Goal: Complete application form

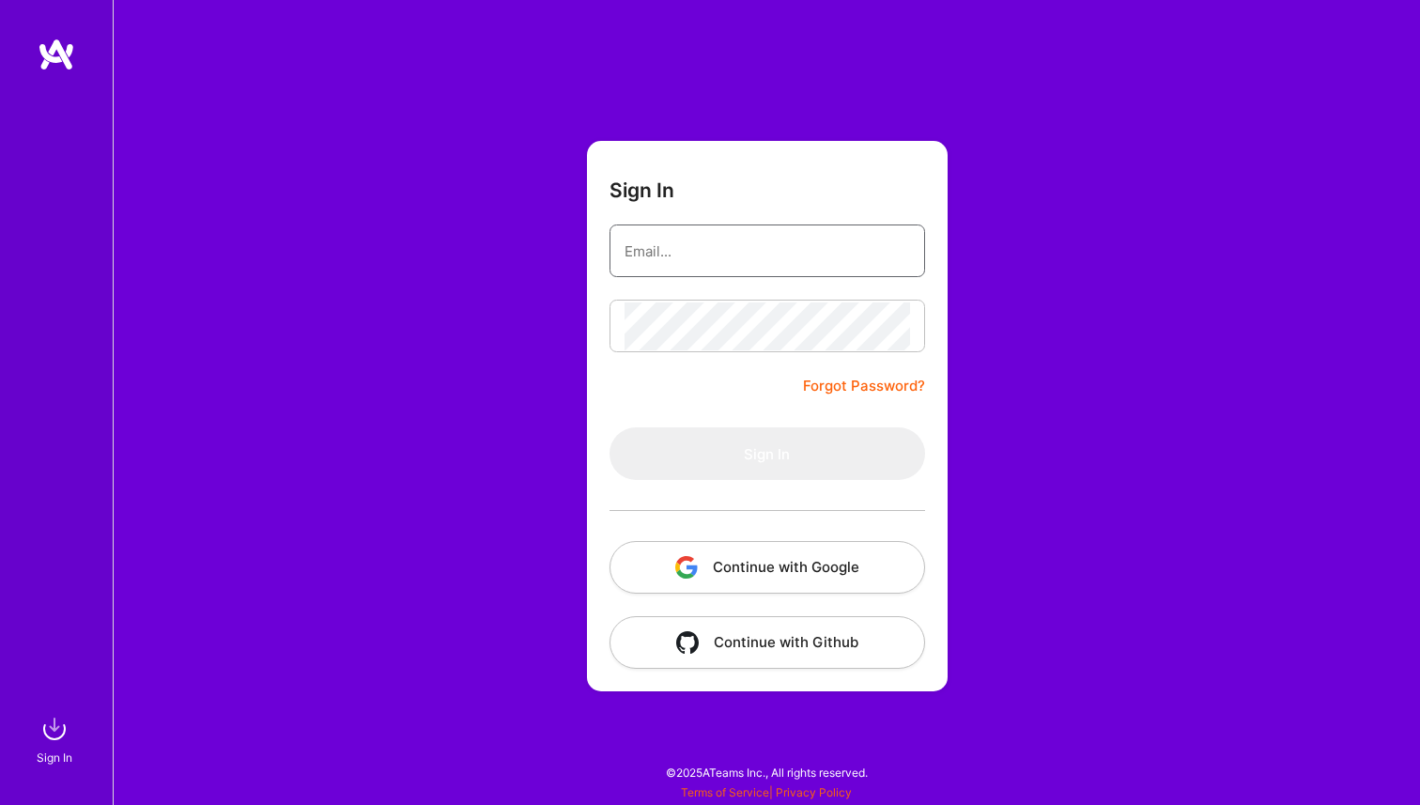
type input "[EMAIL_ADDRESS][DOMAIN_NAME]"
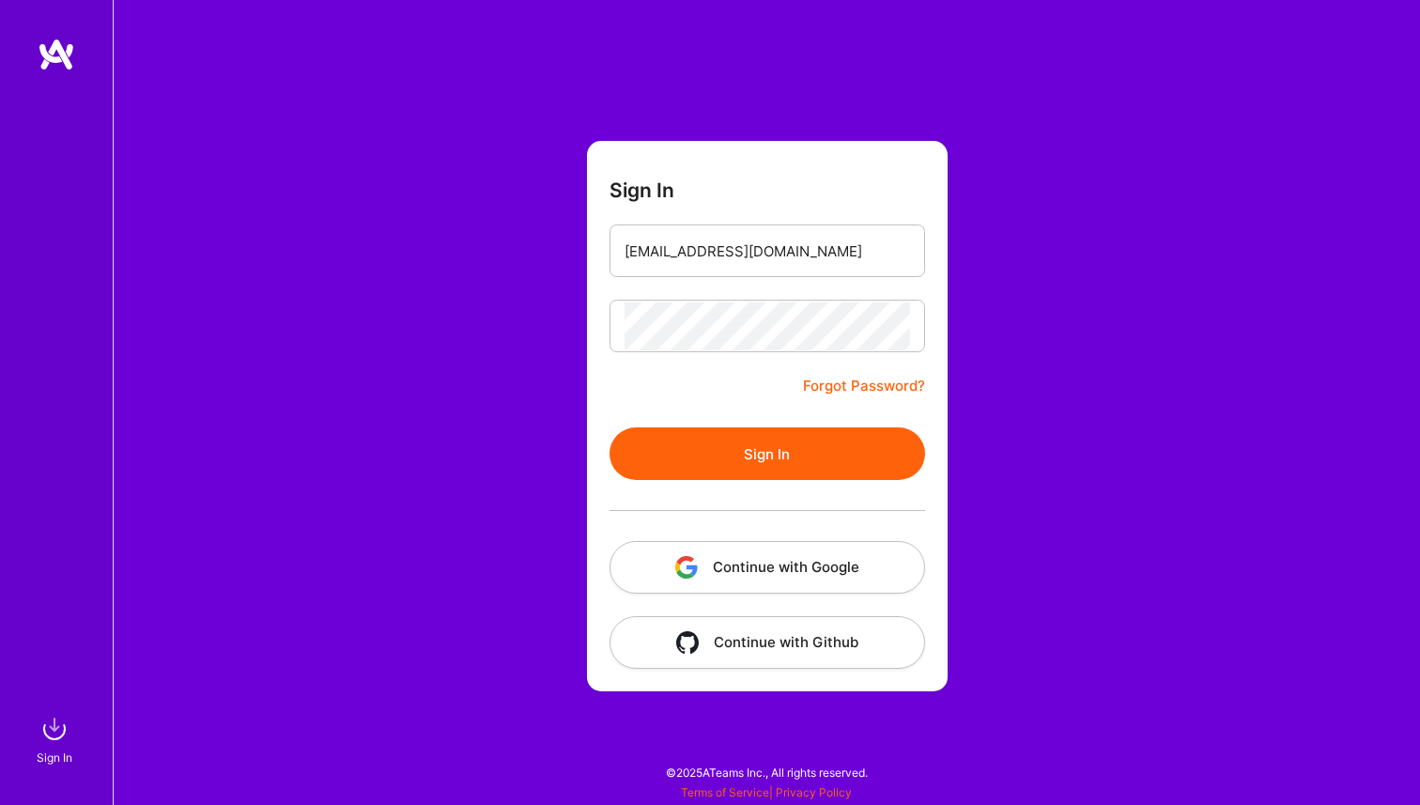
click at [721, 458] on button "Sign In" at bounding box center [768, 453] width 316 height 53
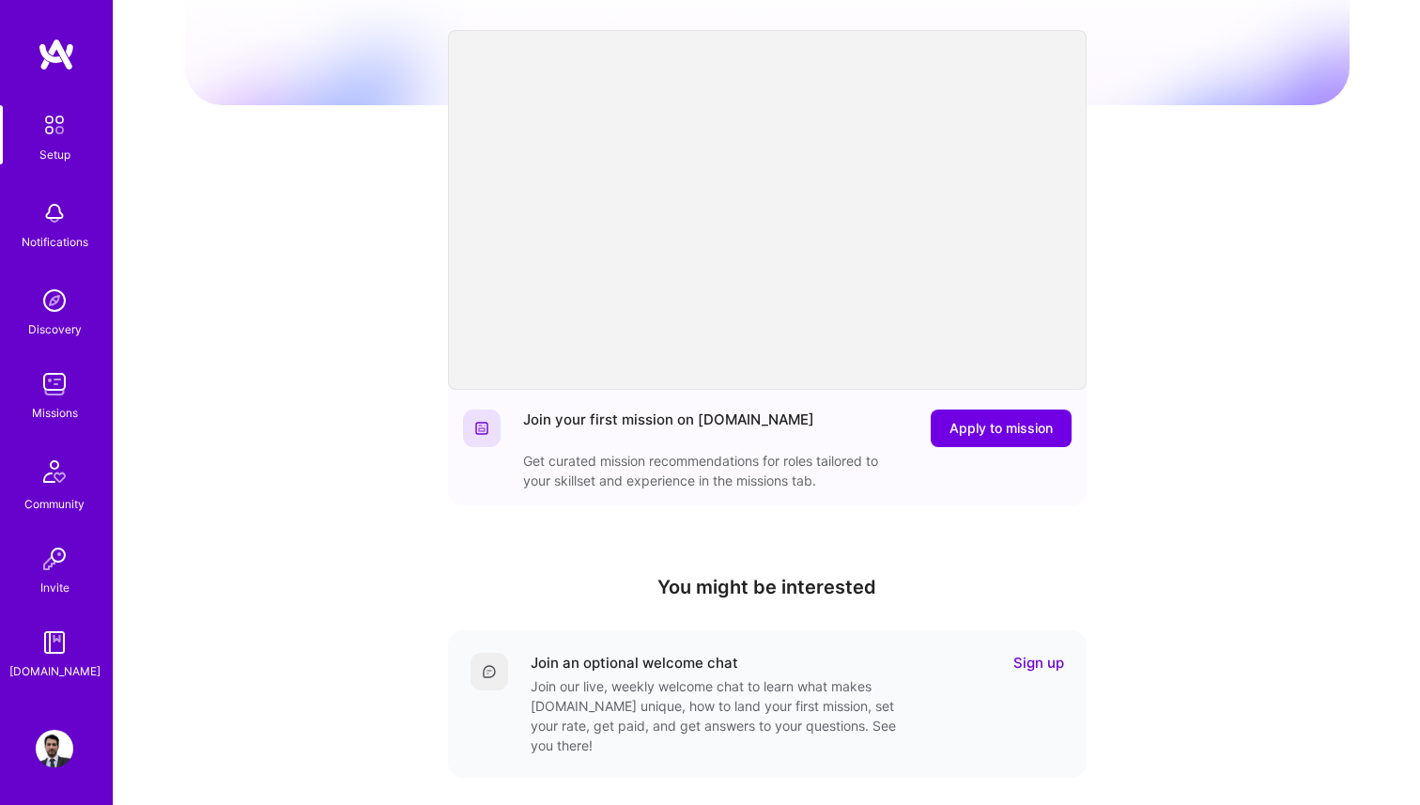
scroll to position [411, 0]
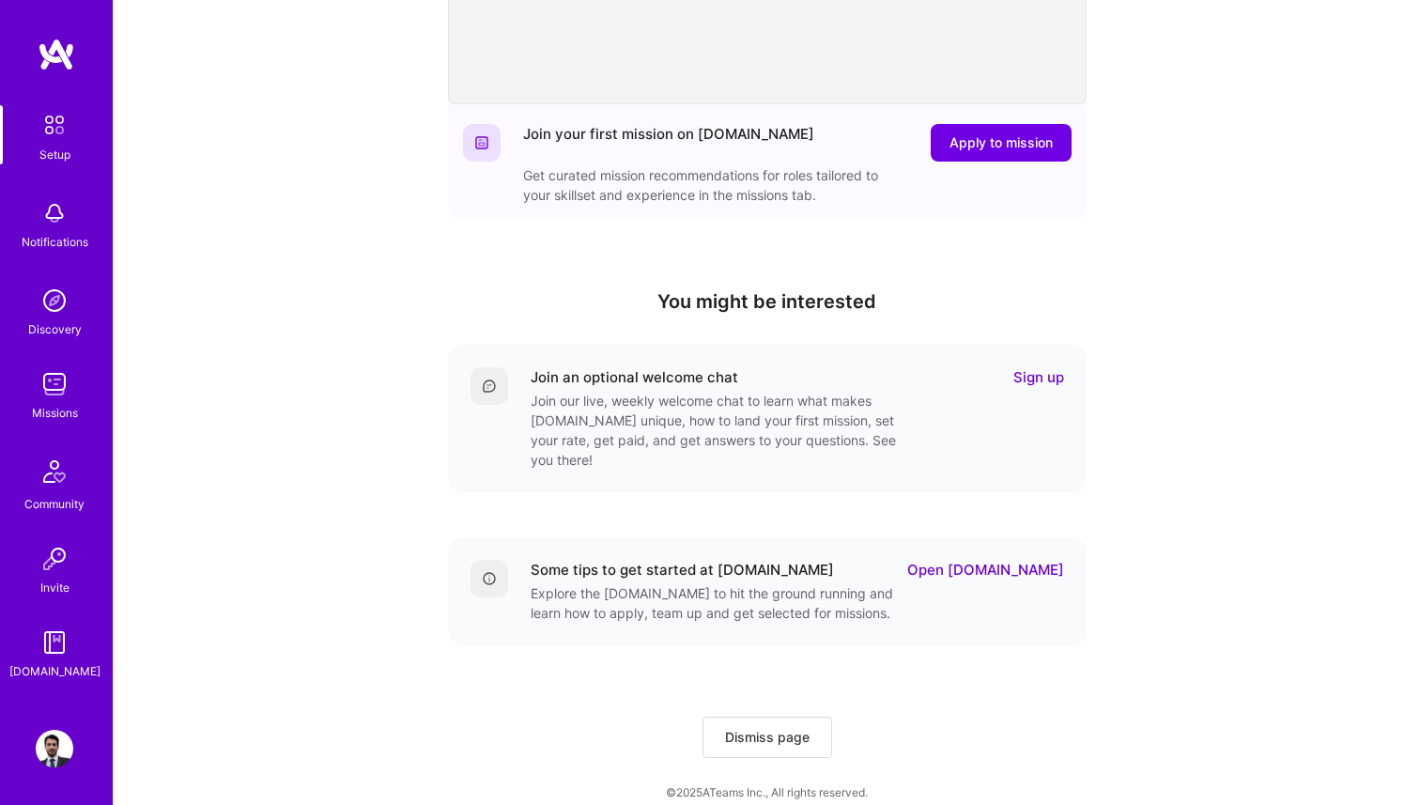
click at [904, 374] on div "Join an optional welcome chat Sign up" at bounding box center [797, 377] width 533 height 20
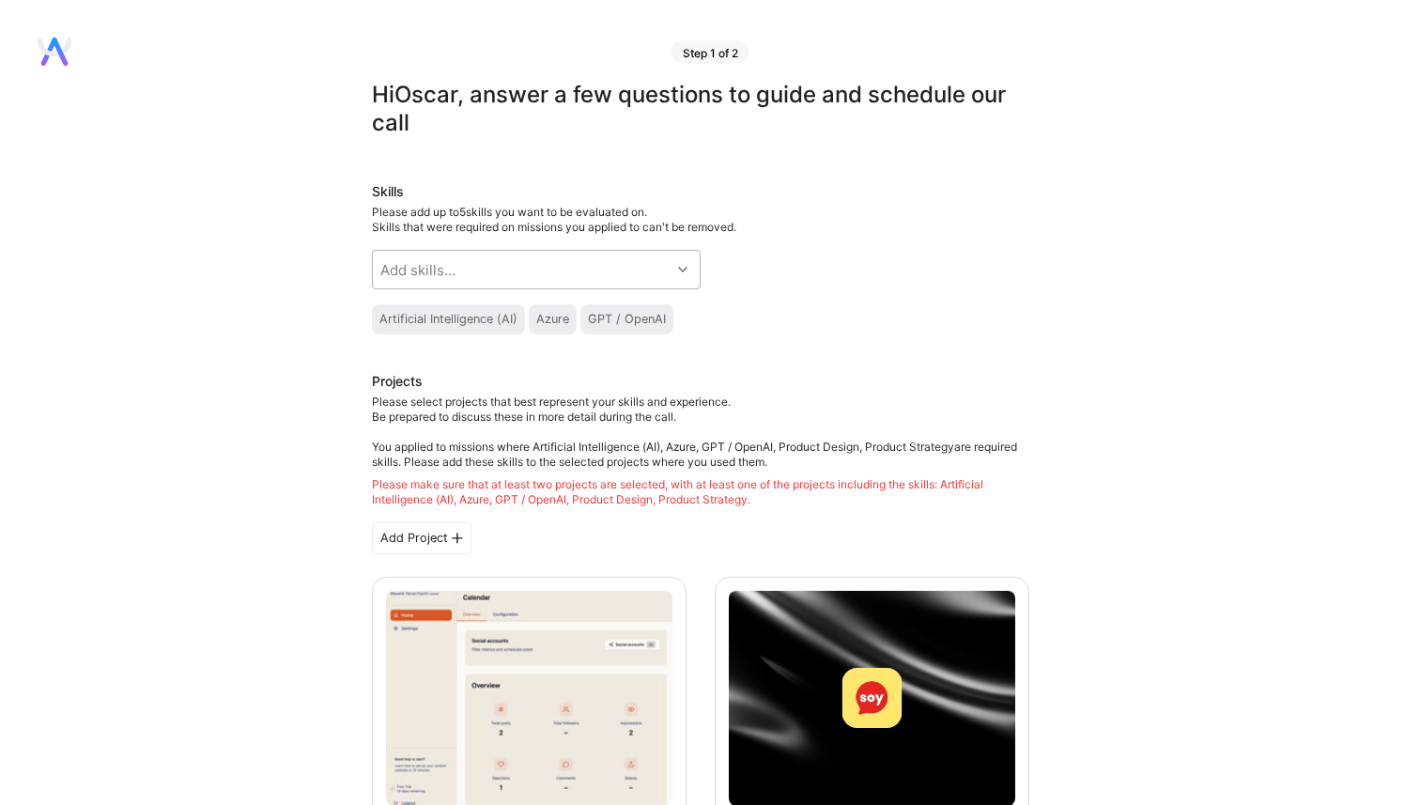
click at [676, 263] on div at bounding box center [685, 269] width 29 height 24
click at [646, 272] on div "Add skills..." at bounding box center [522, 270] width 298 height 38
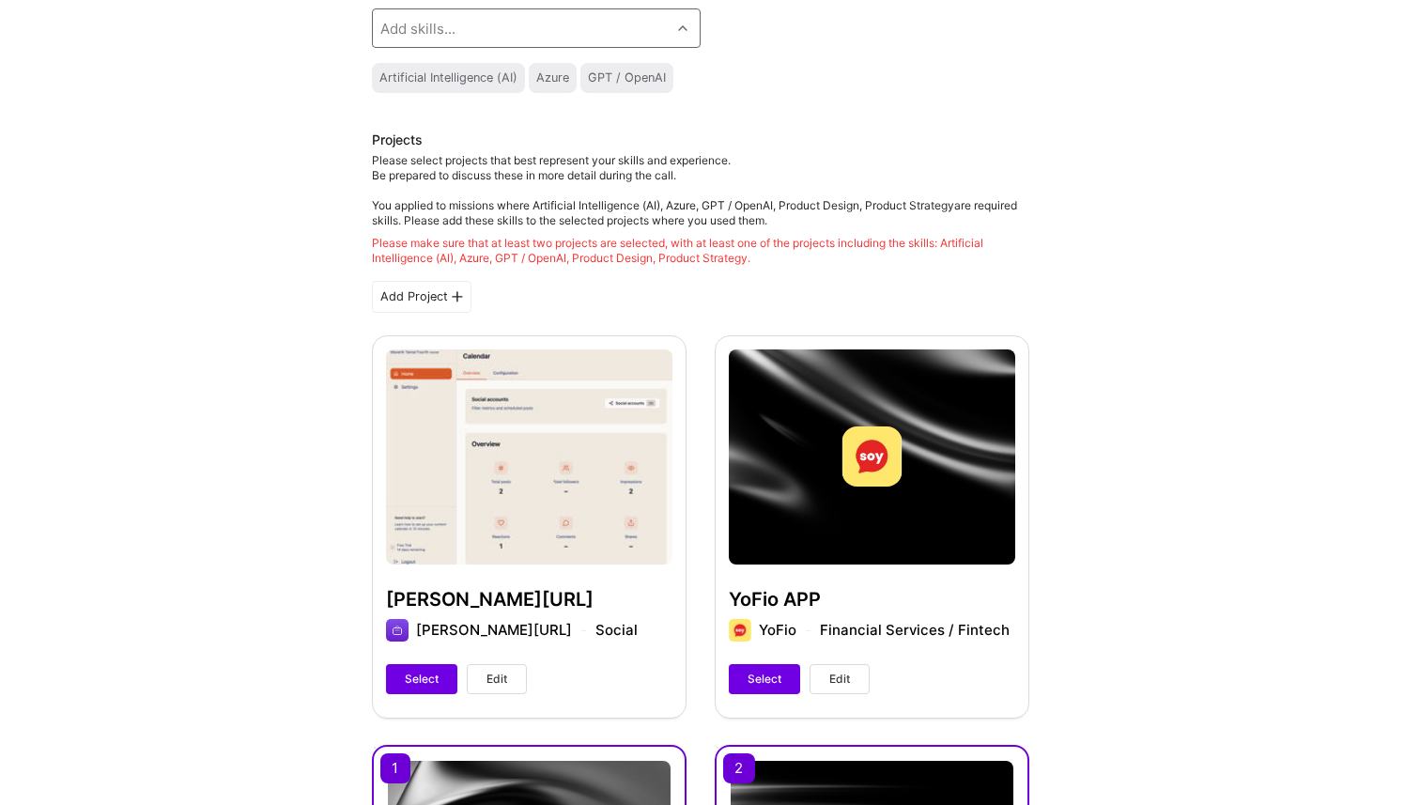
scroll to position [240, 0]
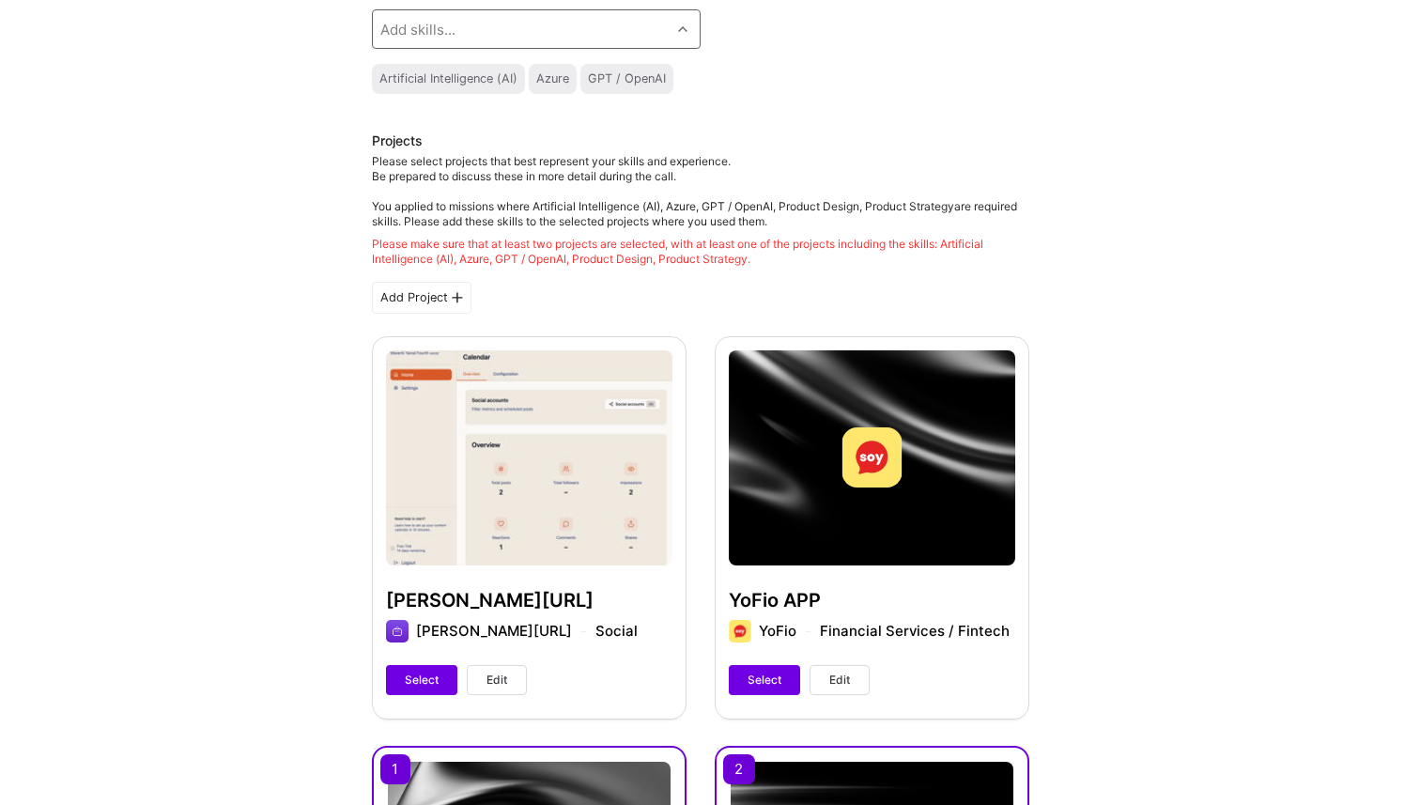
click at [703, 228] on div "Please select projects that best represent your skills and experience. Be prepa…" at bounding box center [700, 210] width 657 height 113
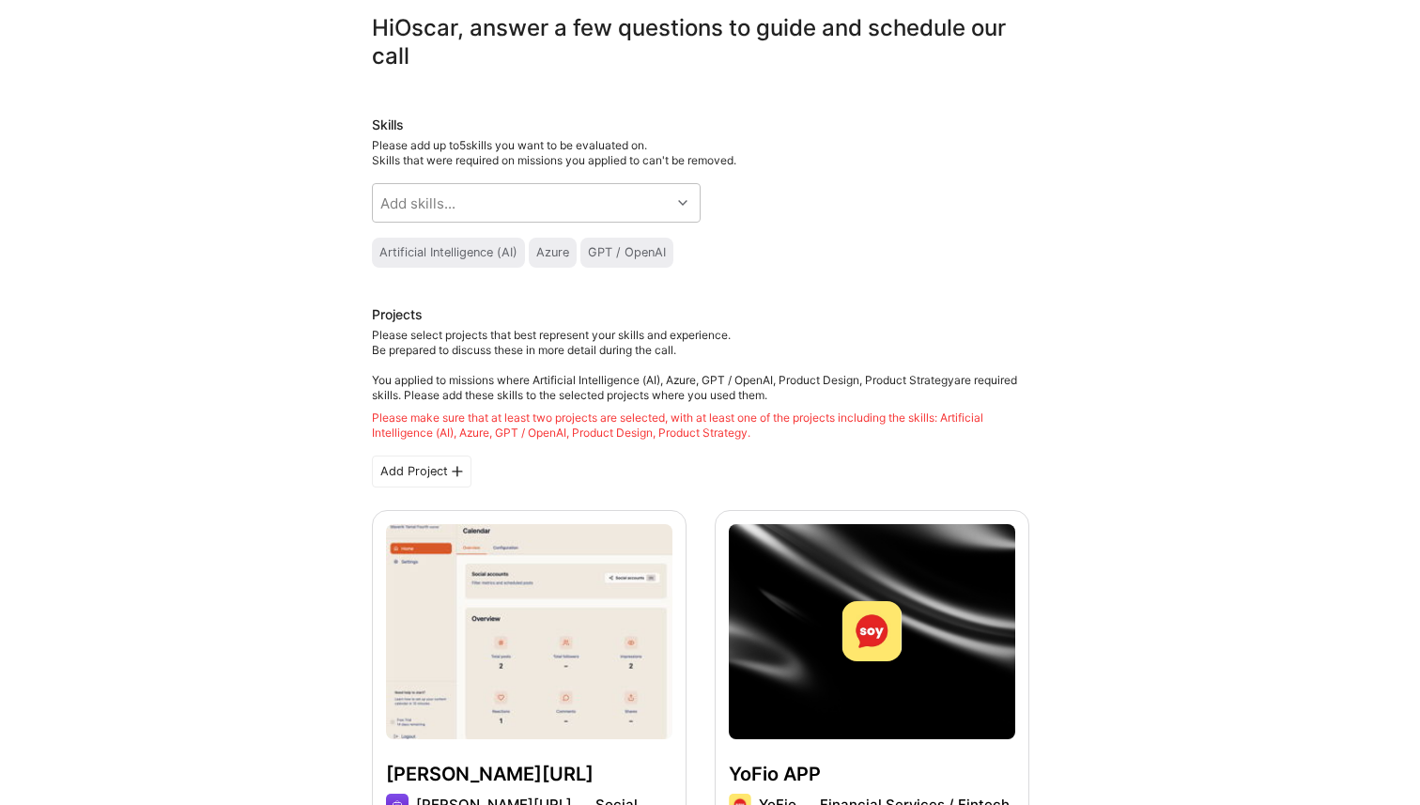
scroll to position [0, 0]
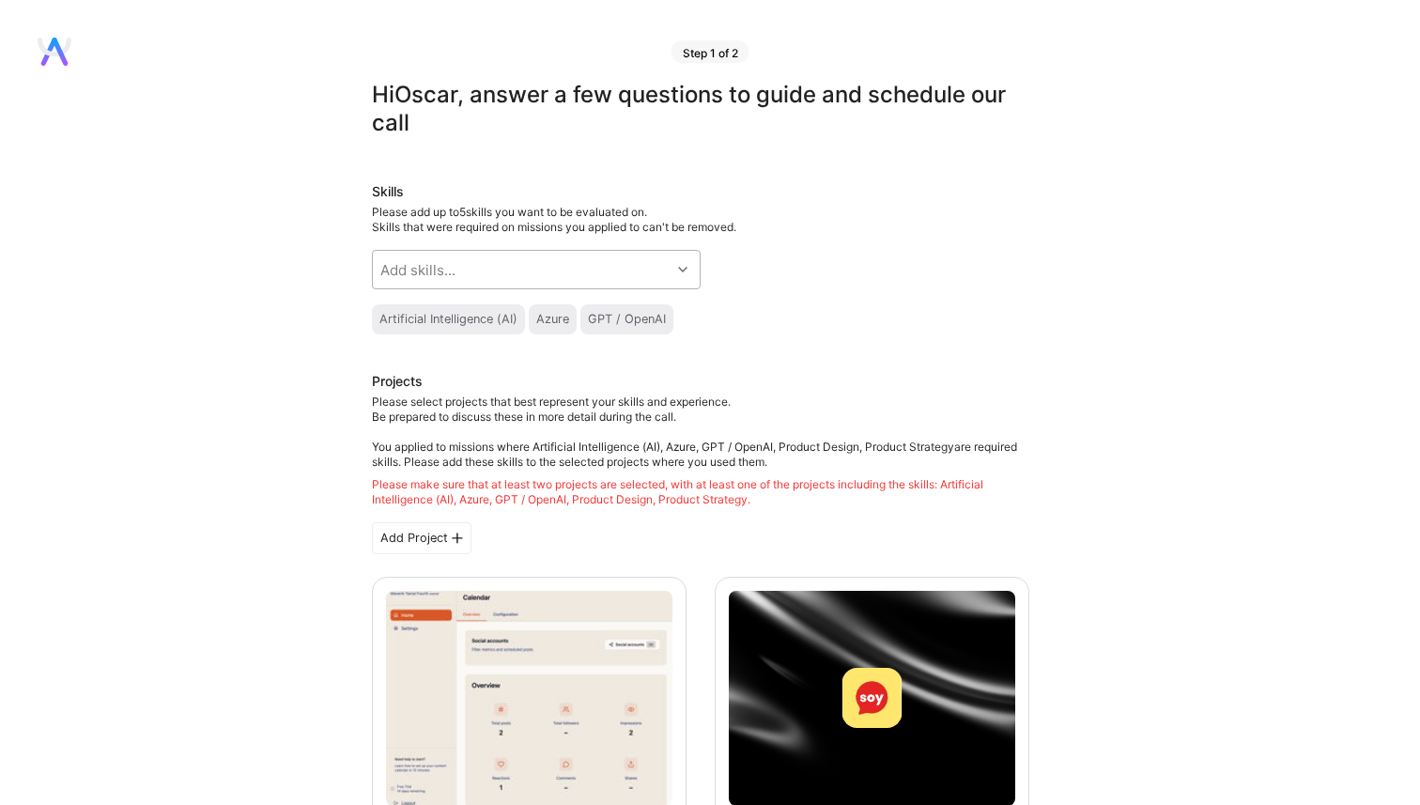
click at [575, 269] on div "Add skills..." at bounding box center [522, 270] width 298 height 38
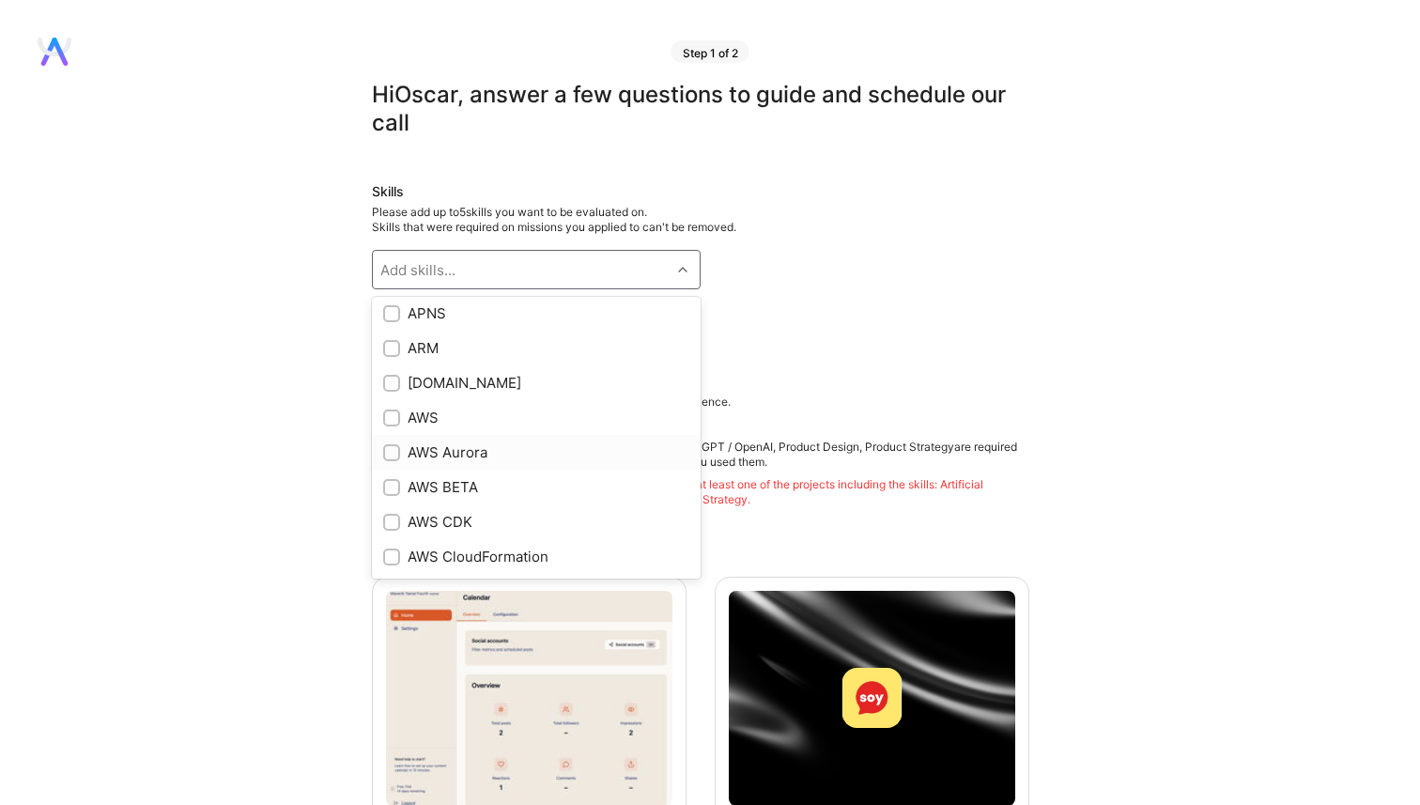
scroll to position [102, 0]
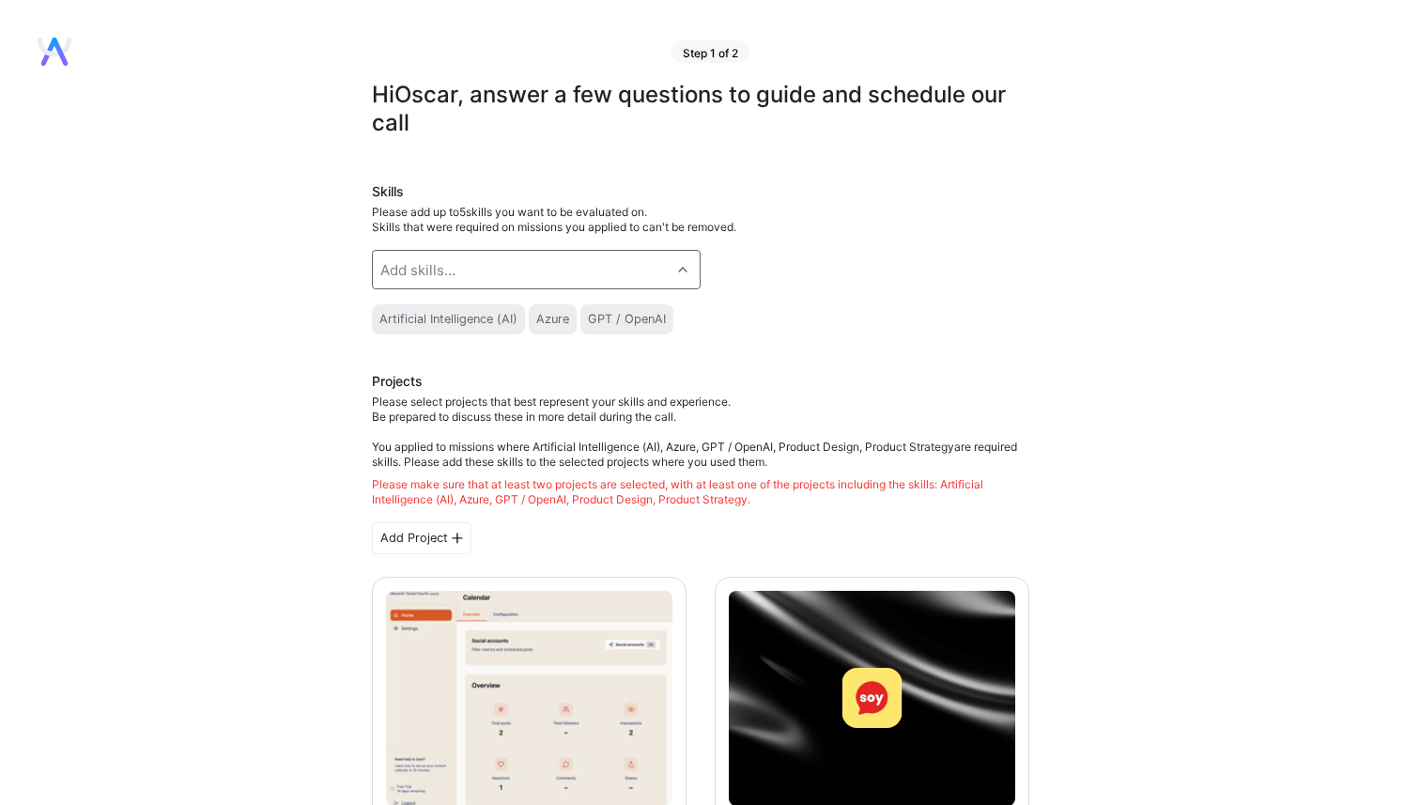
click at [480, 271] on div "Add skills..." at bounding box center [522, 270] width 298 height 38
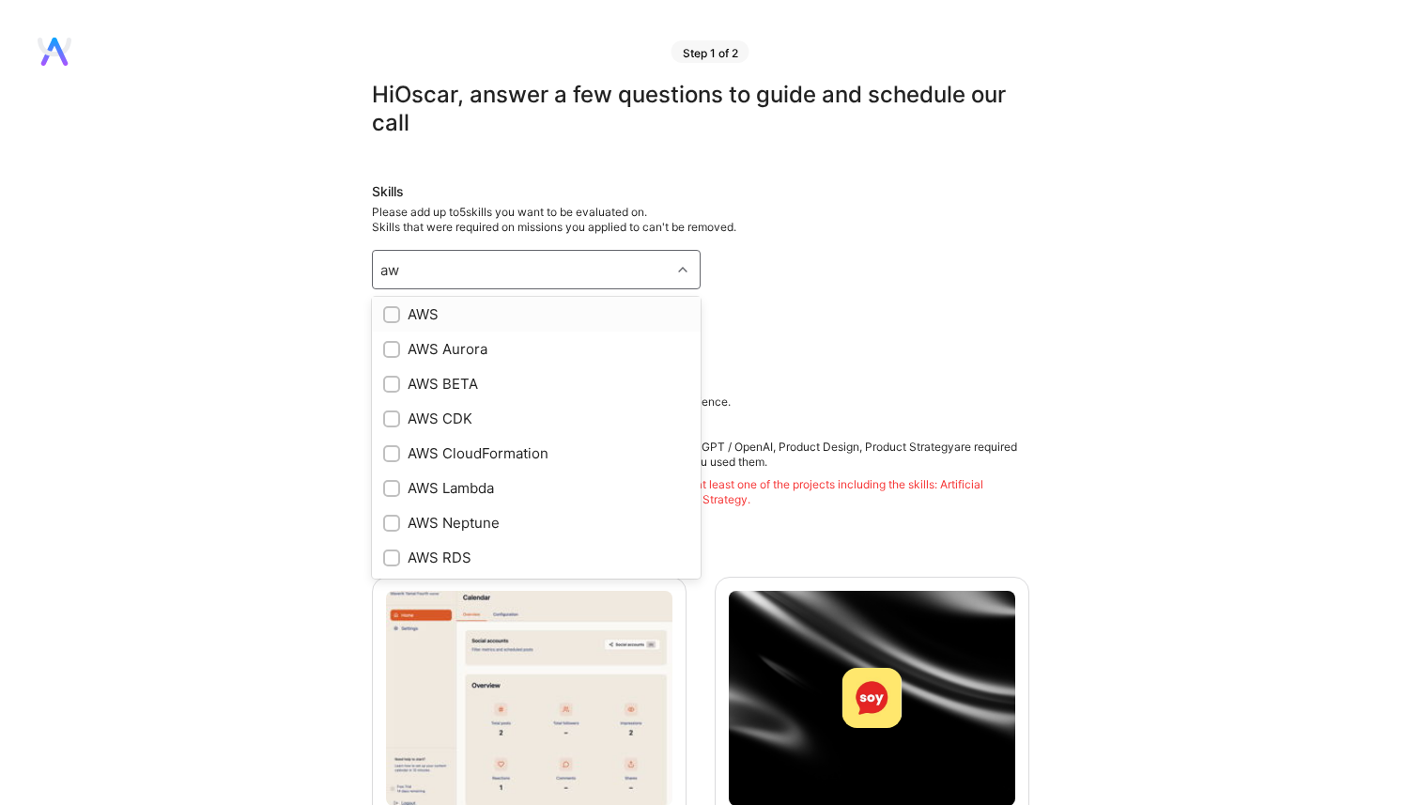
scroll to position [4, 0]
type input "aws"
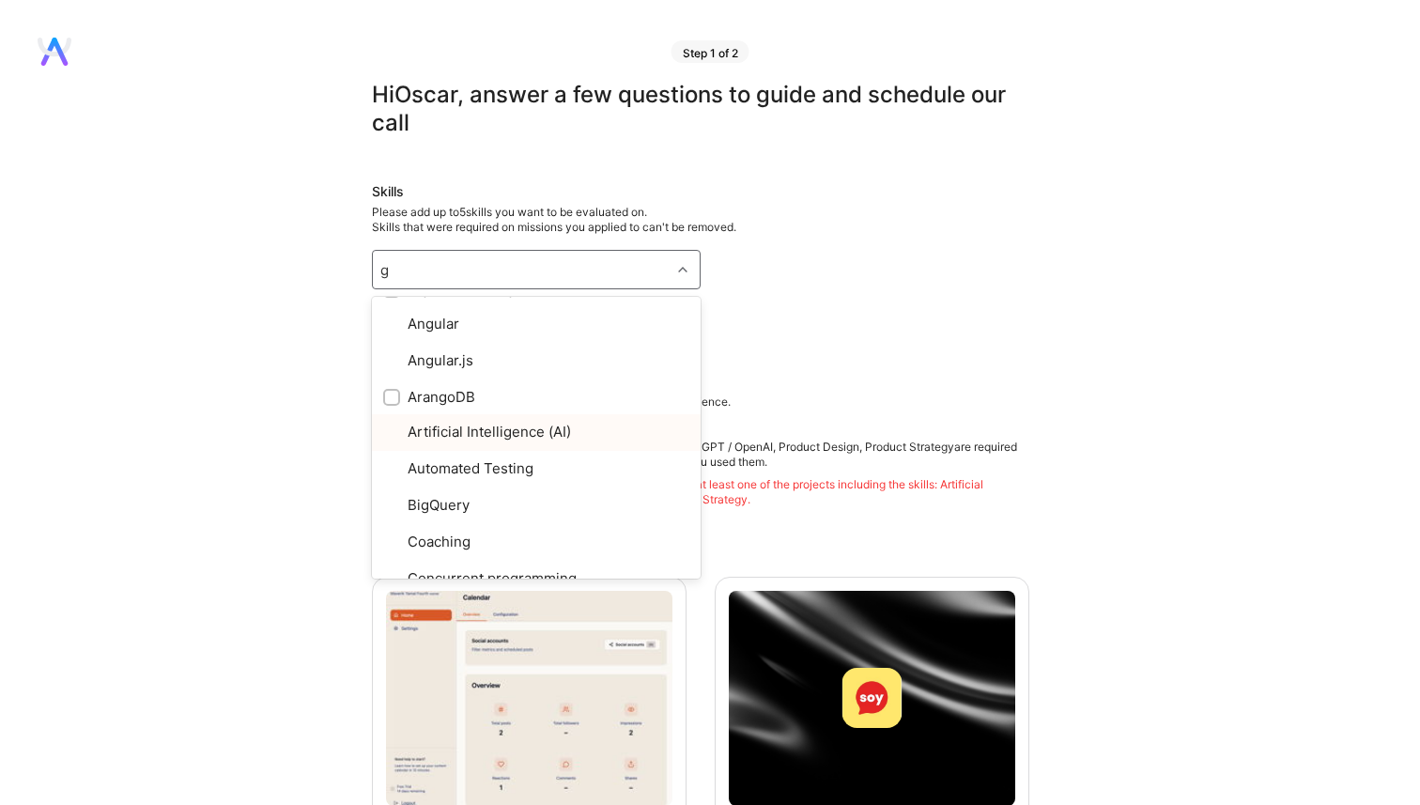
type input "go"
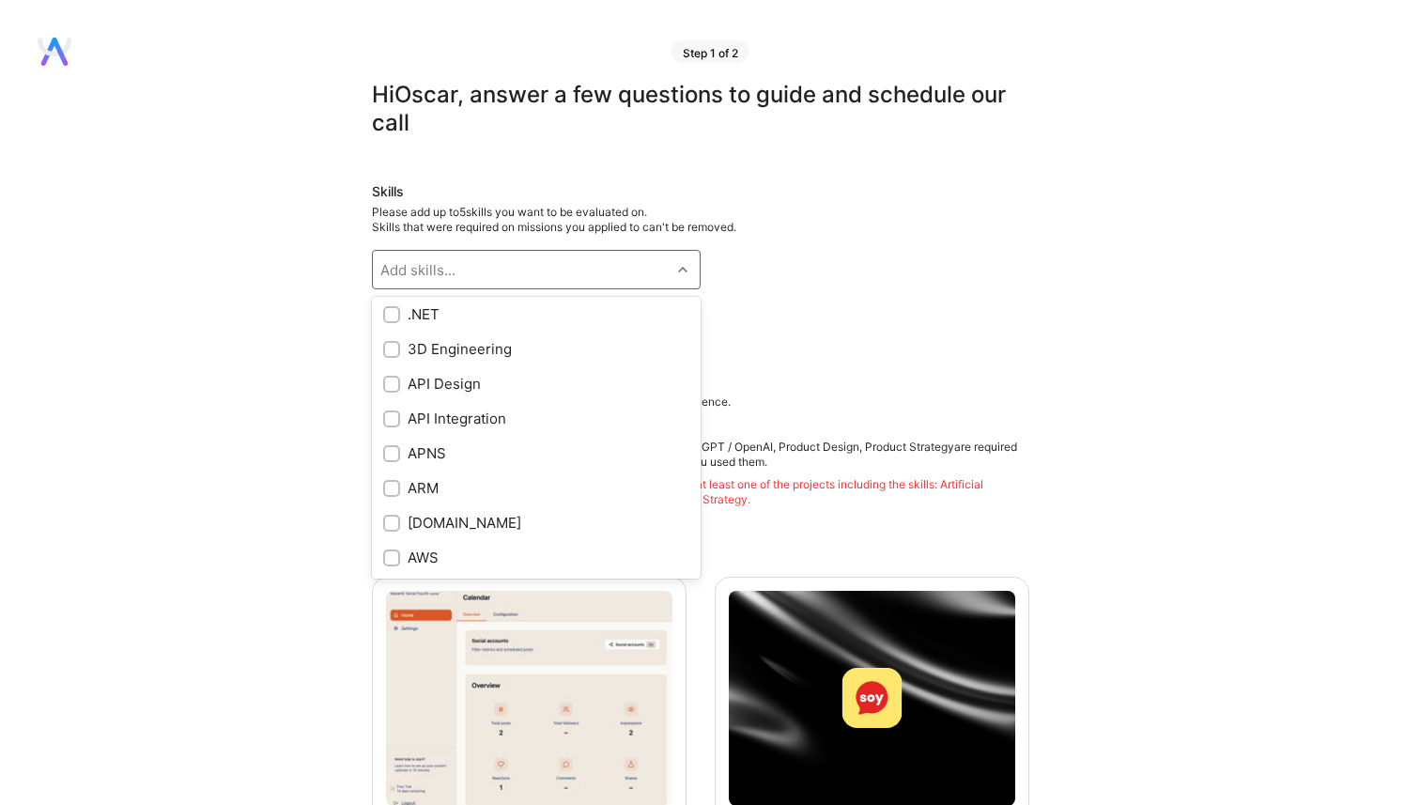
scroll to position [1081, 0]
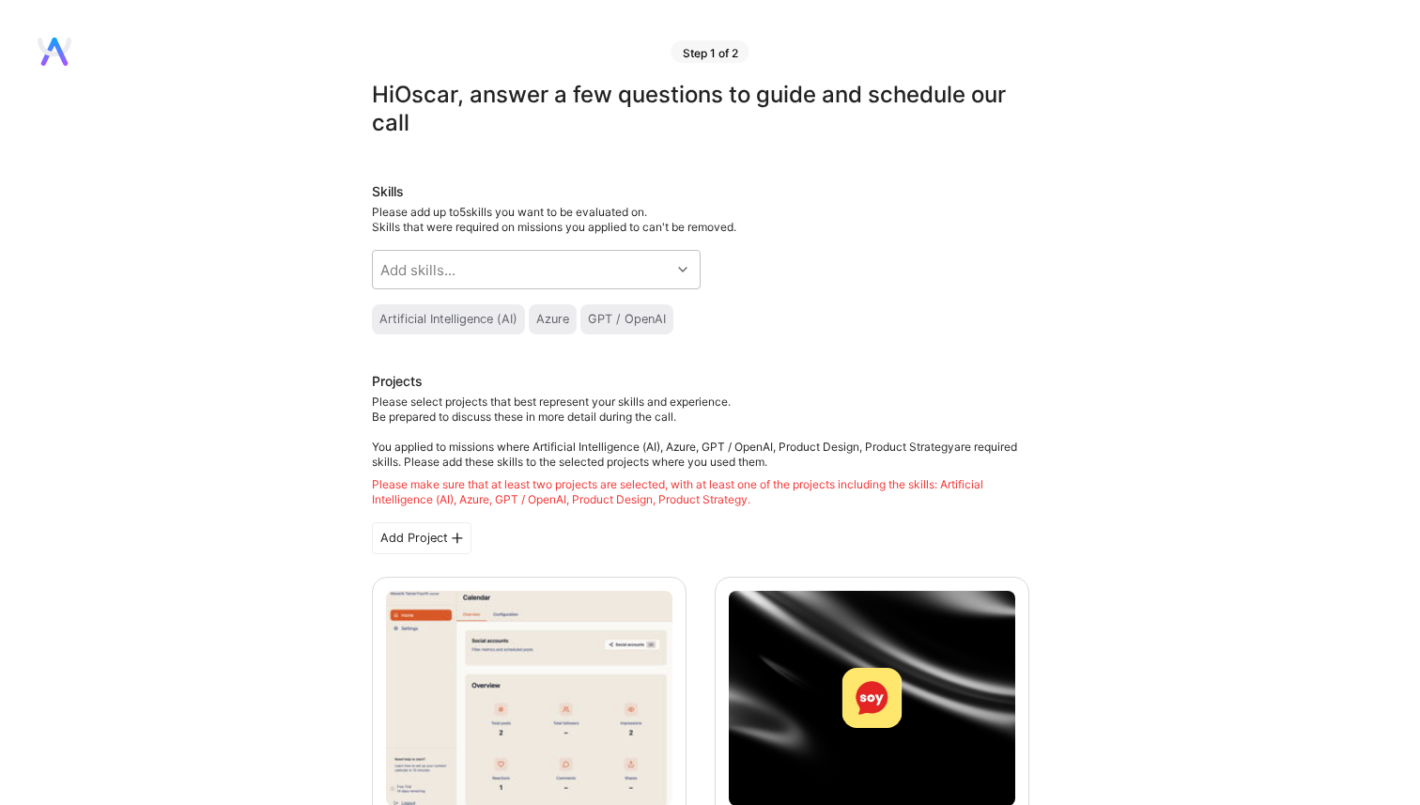
click at [643, 216] on div "Please add up to 5 skills you want to be evaluated on. Skills that were require…" at bounding box center [700, 220] width 657 height 30
click at [583, 260] on div "Add skills..." at bounding box center [522, 270] width 298 height 38
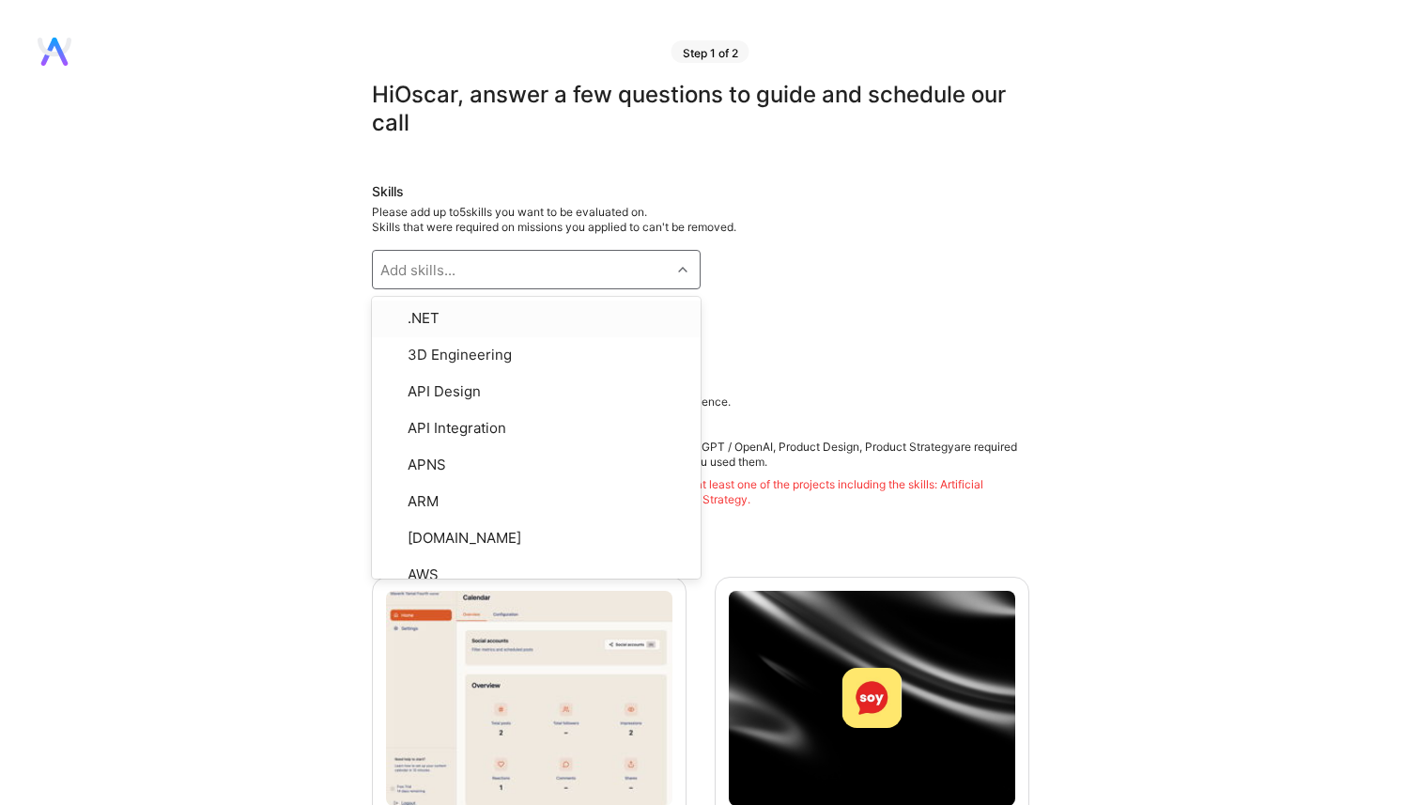
type input "<"
type input "az"
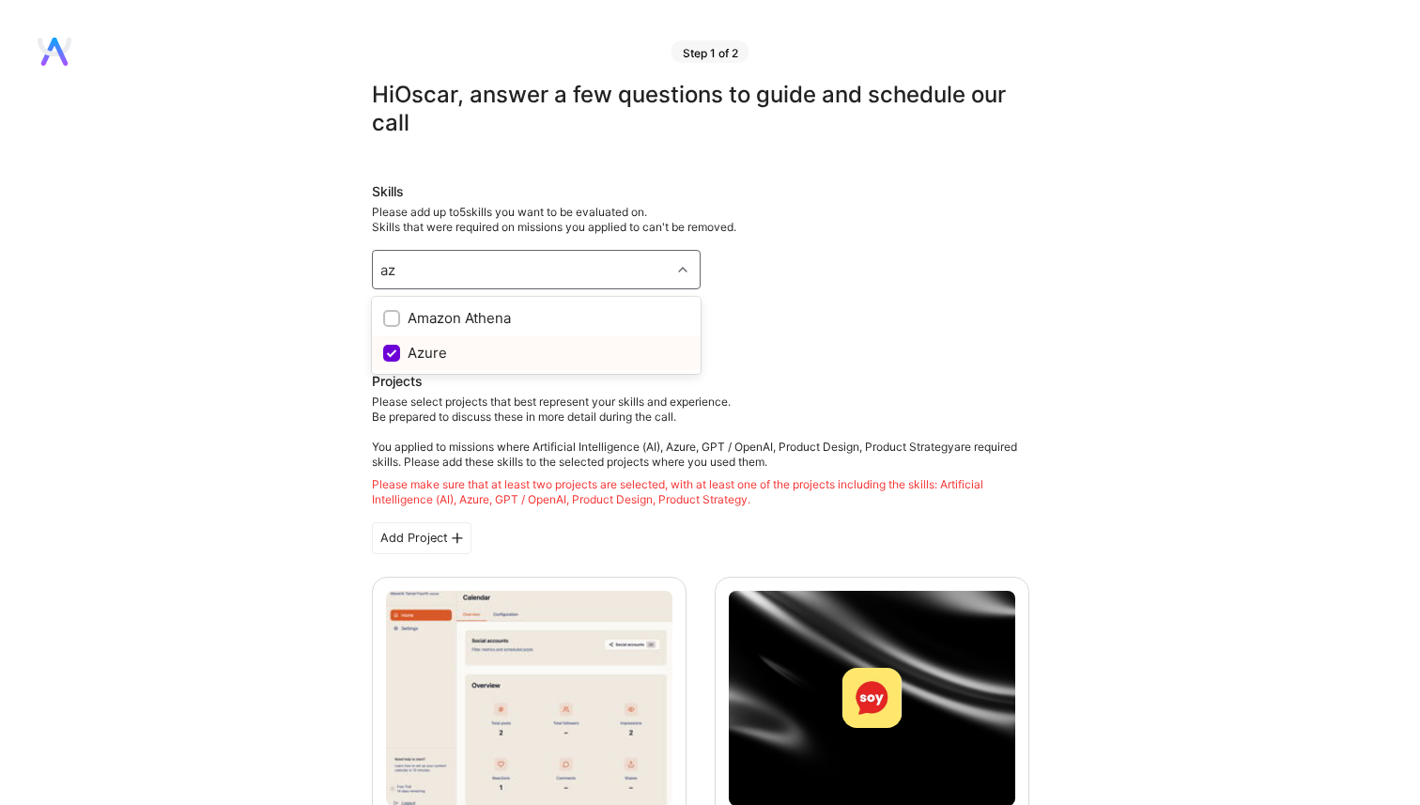
click at [390, 357] on input "checkbox" at bounding box center [393, 354] width 17 height 17
checkbox input "true"
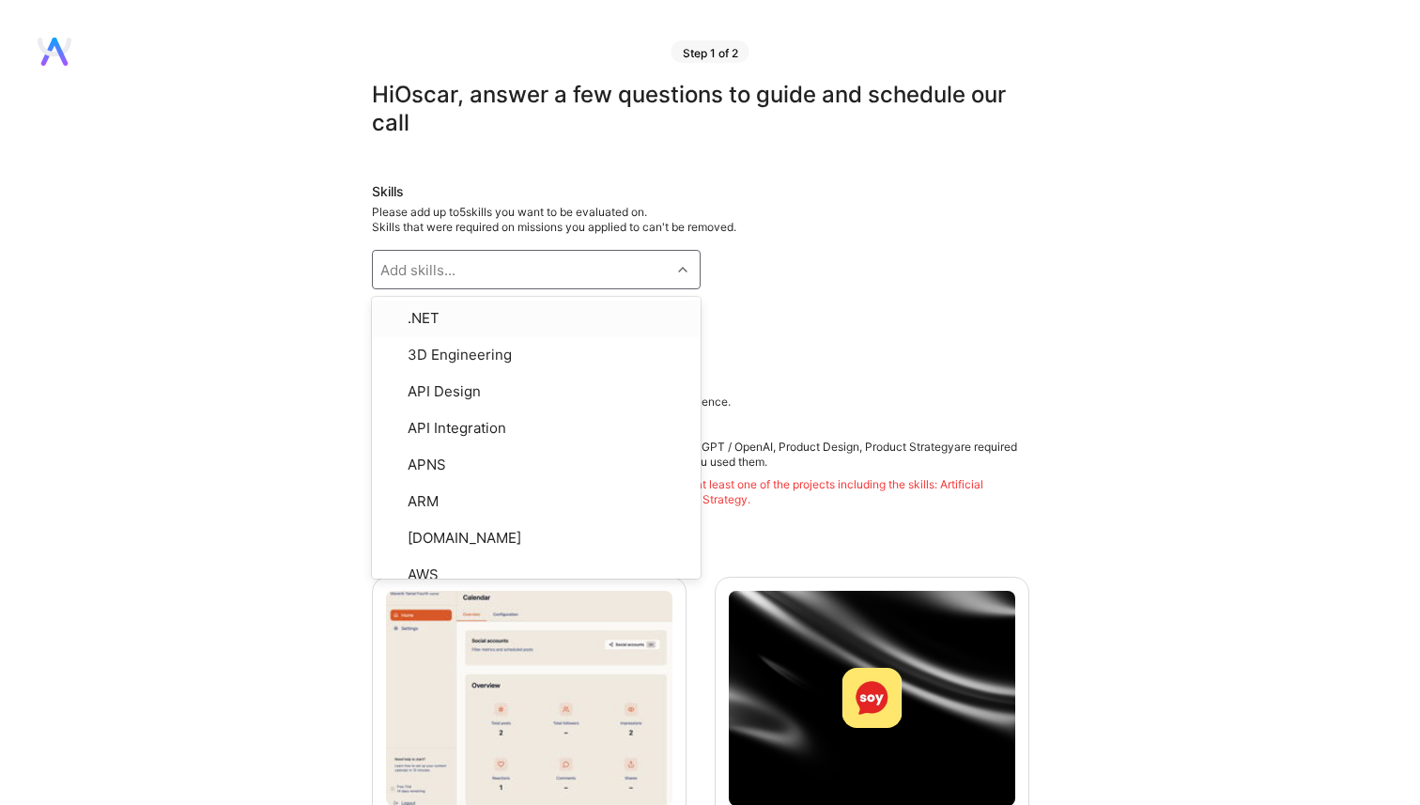
click at [417, 274] on div "Add skills..." at bounding box center [417, 270] width 75 height 20
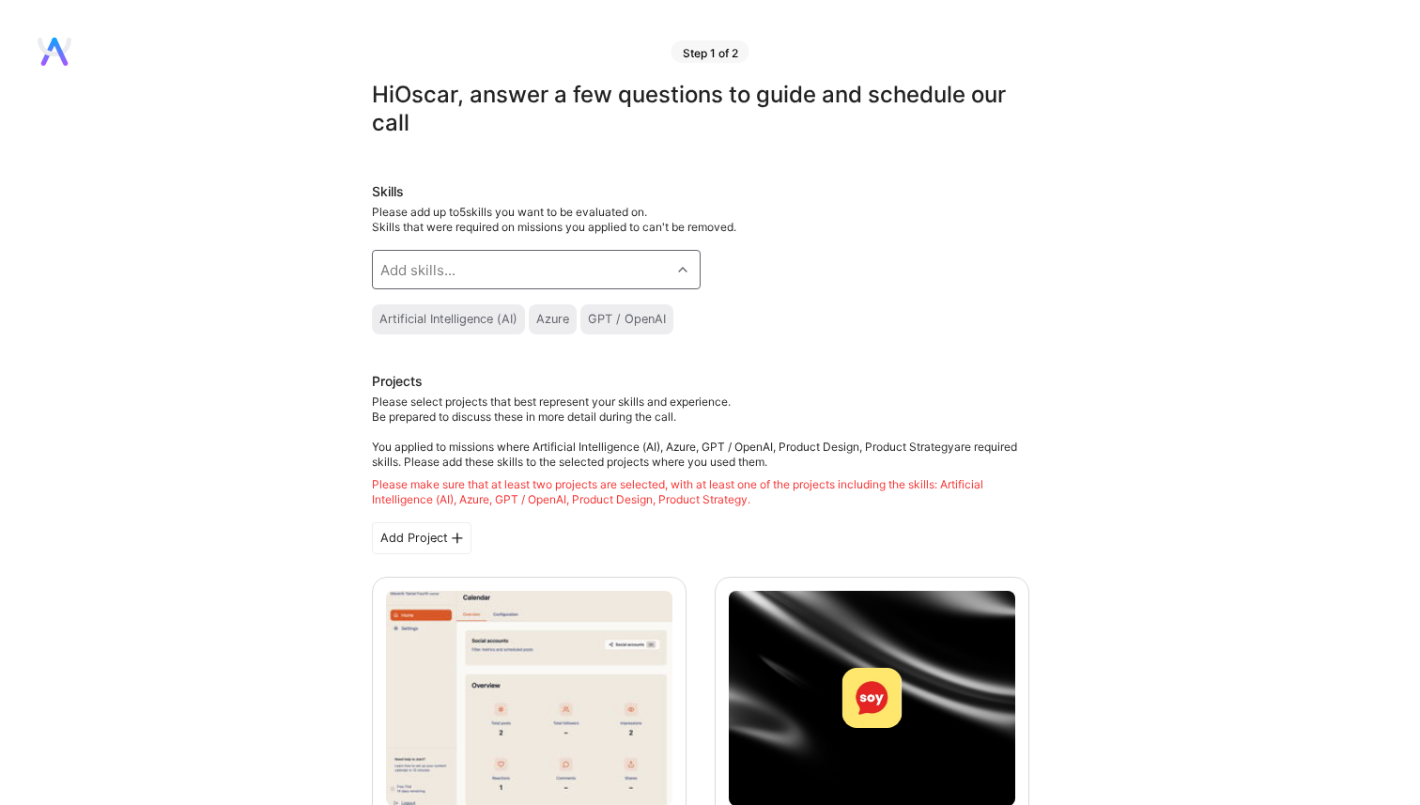
click at [495, 265] on div "Add skills..." at bounding box center [522, 270] width 298 height 38
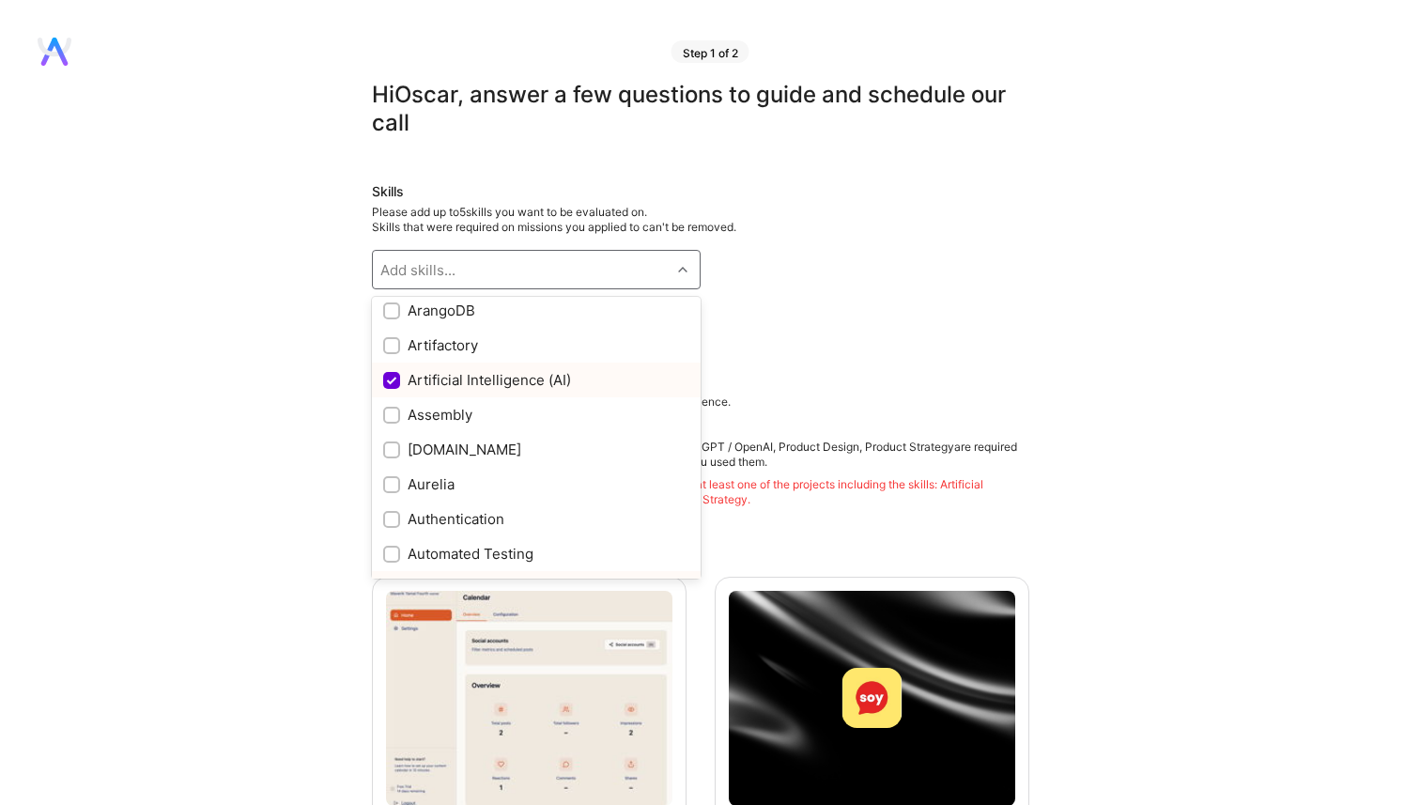
scroll to position [1268, 0]
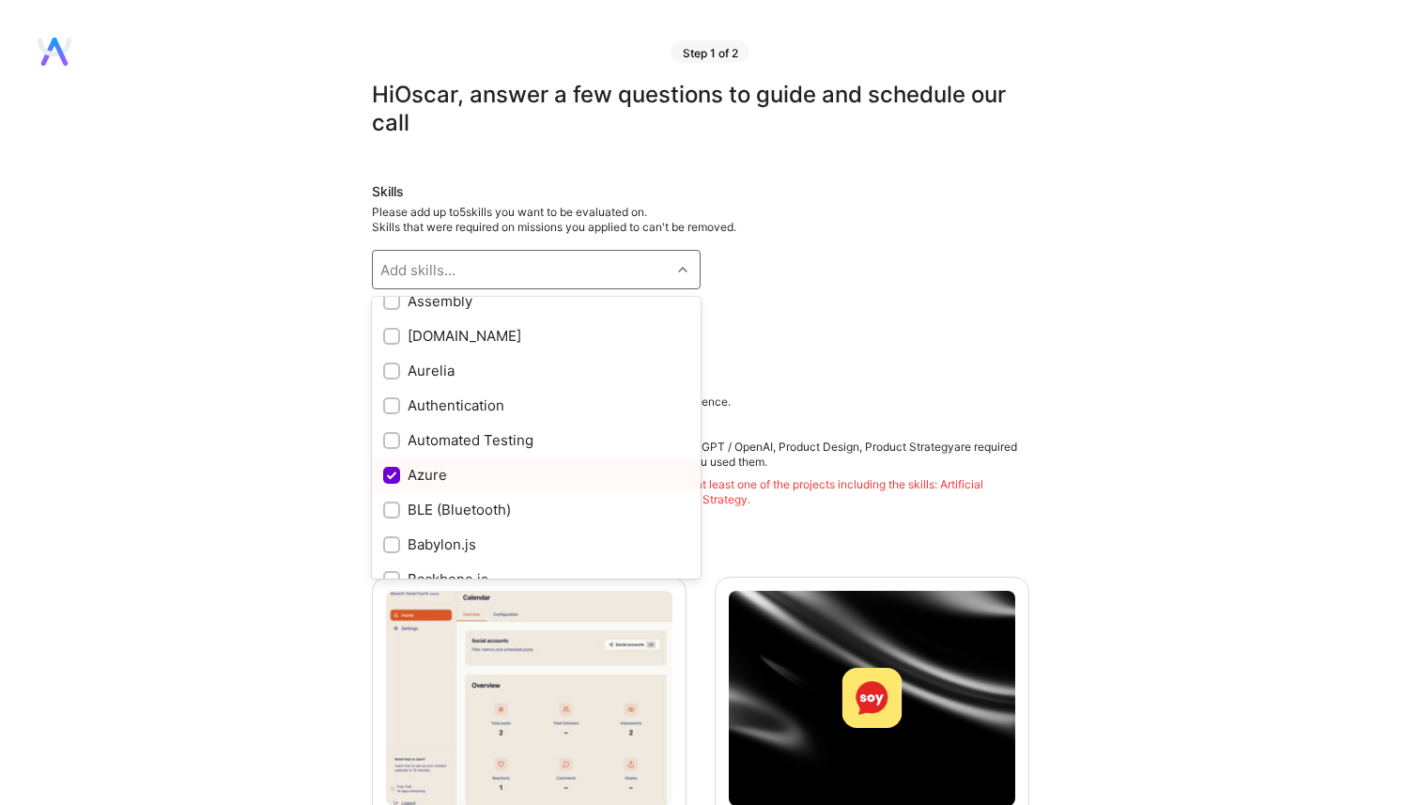
click at [392, 469] on input "checkbox" at bounding box center [393, 476] width 17 height 17
click at [394, 474] on input "checkbox" at bounding box center [393, 476] width 17 height 17
checkbox input "true"
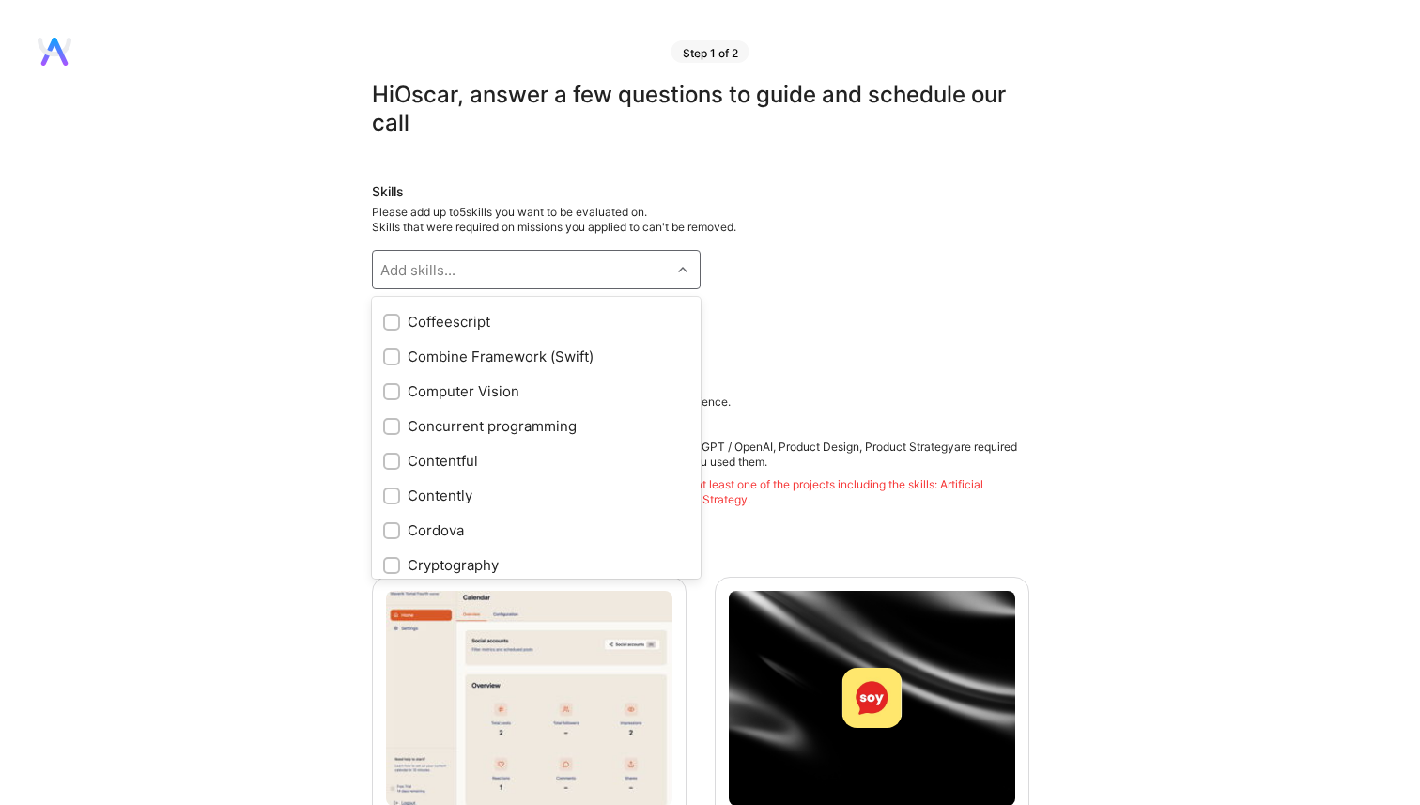
scroll to position [2239, 0]
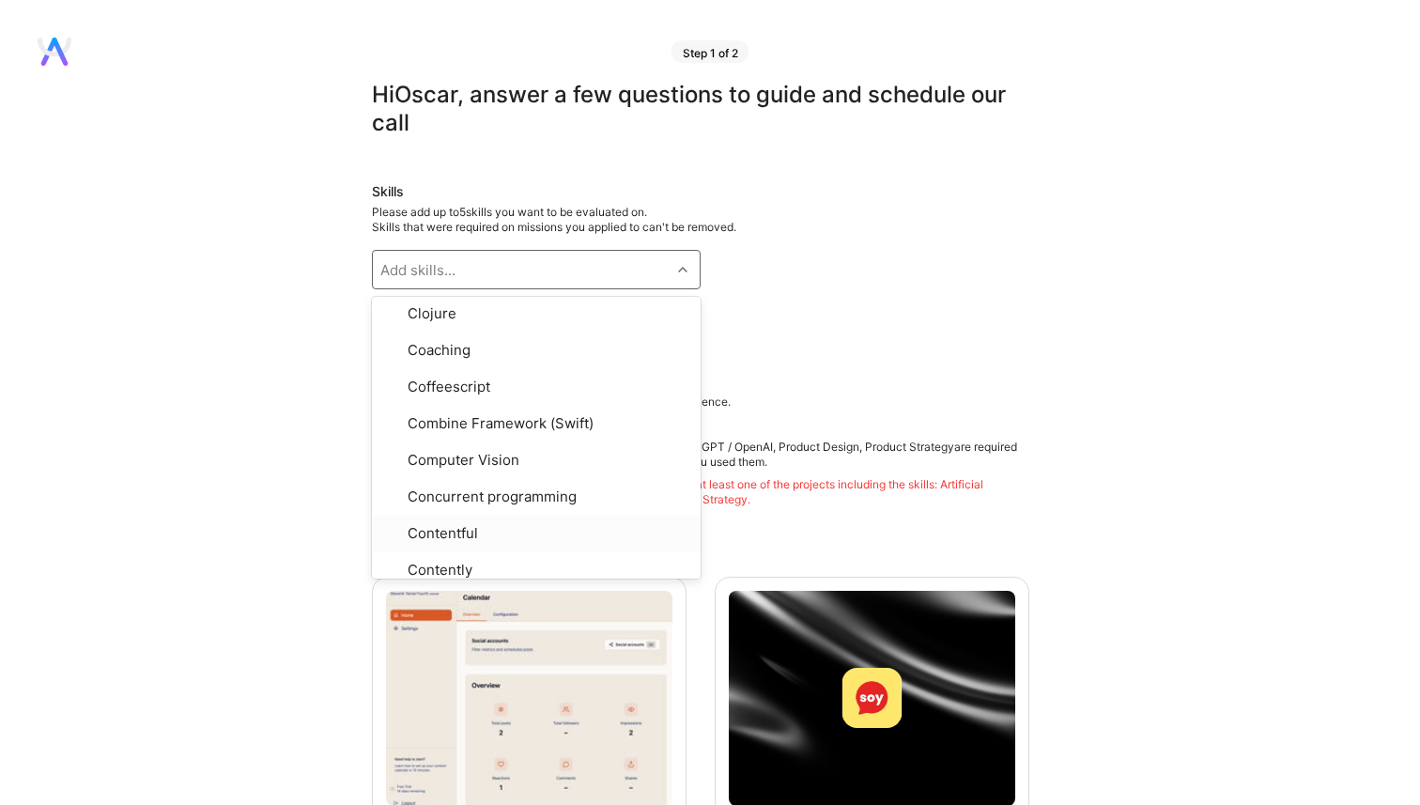
click at [731, 394] on h3 "Projects" at bounding box center [700, 383] width 657 height 23
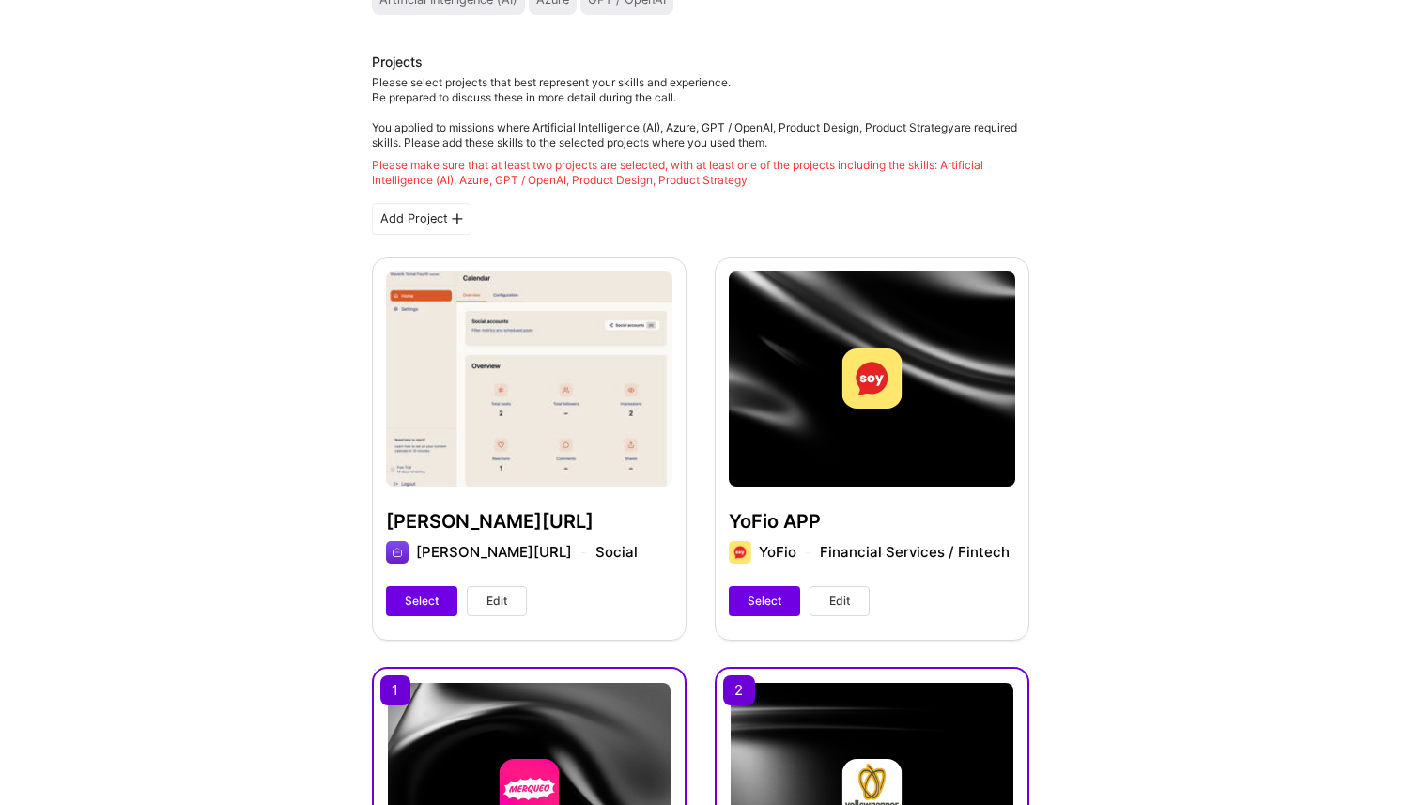
scroll to position [423, 0]
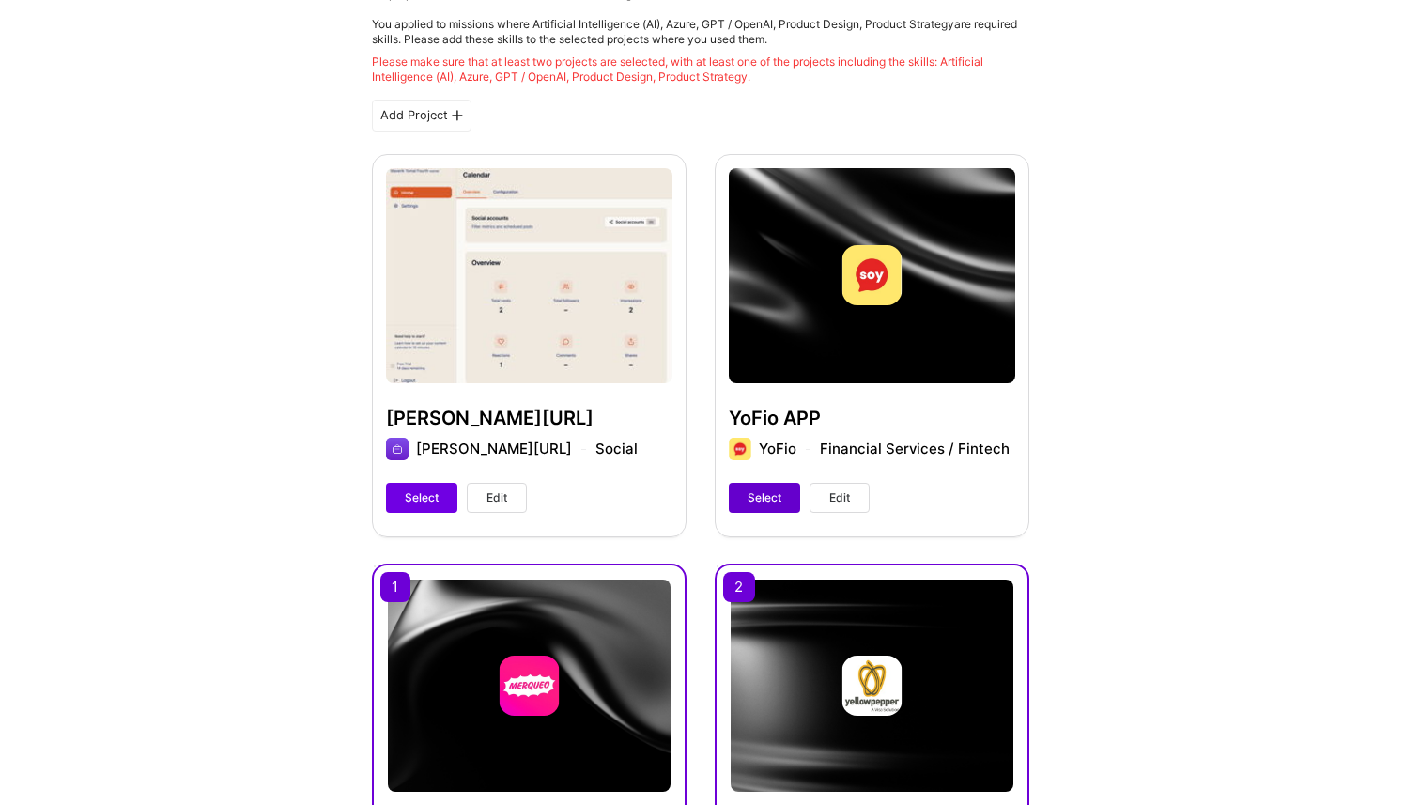
click at [750, 499] on span "Select" at bounding box center [765, 497] width 34 height 17
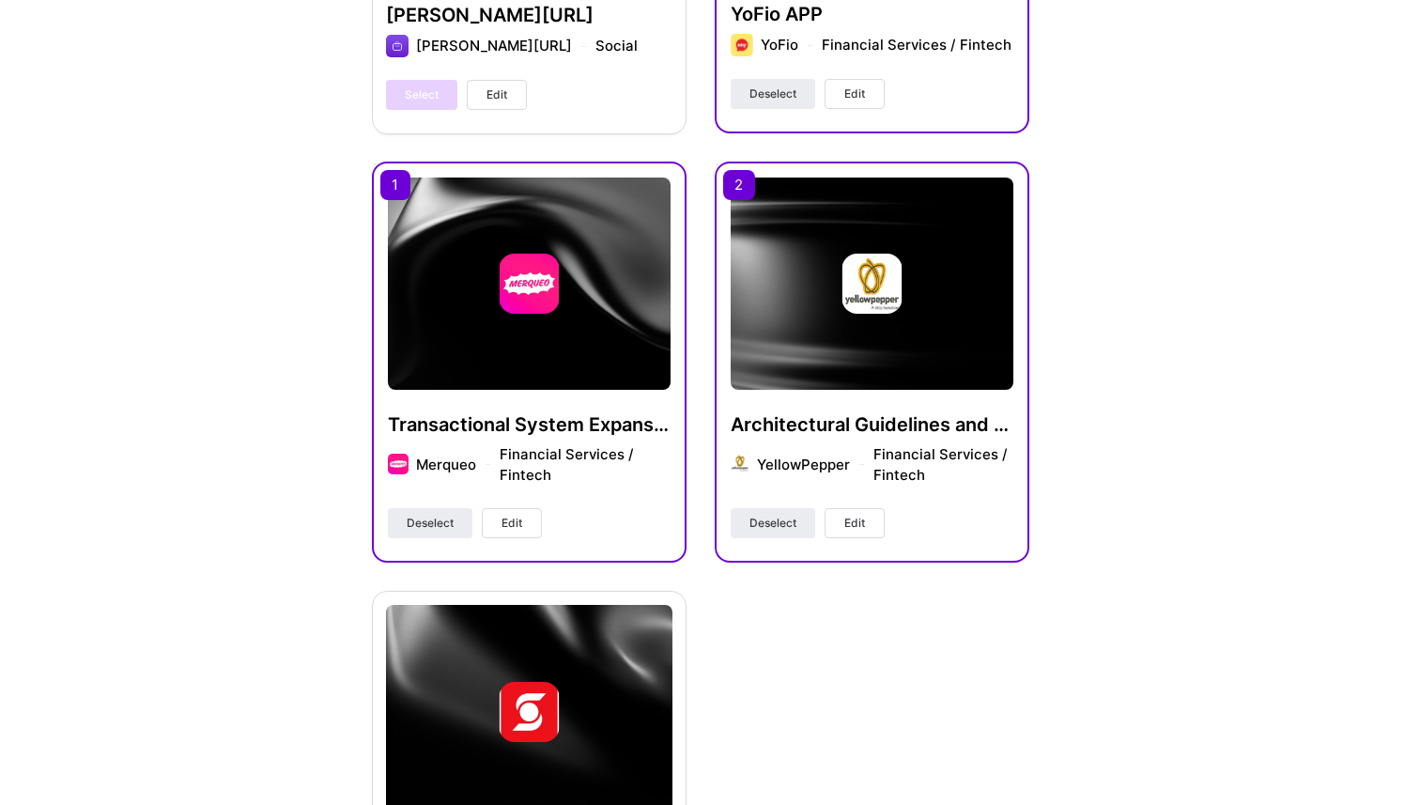
scroll to position [866, 0]
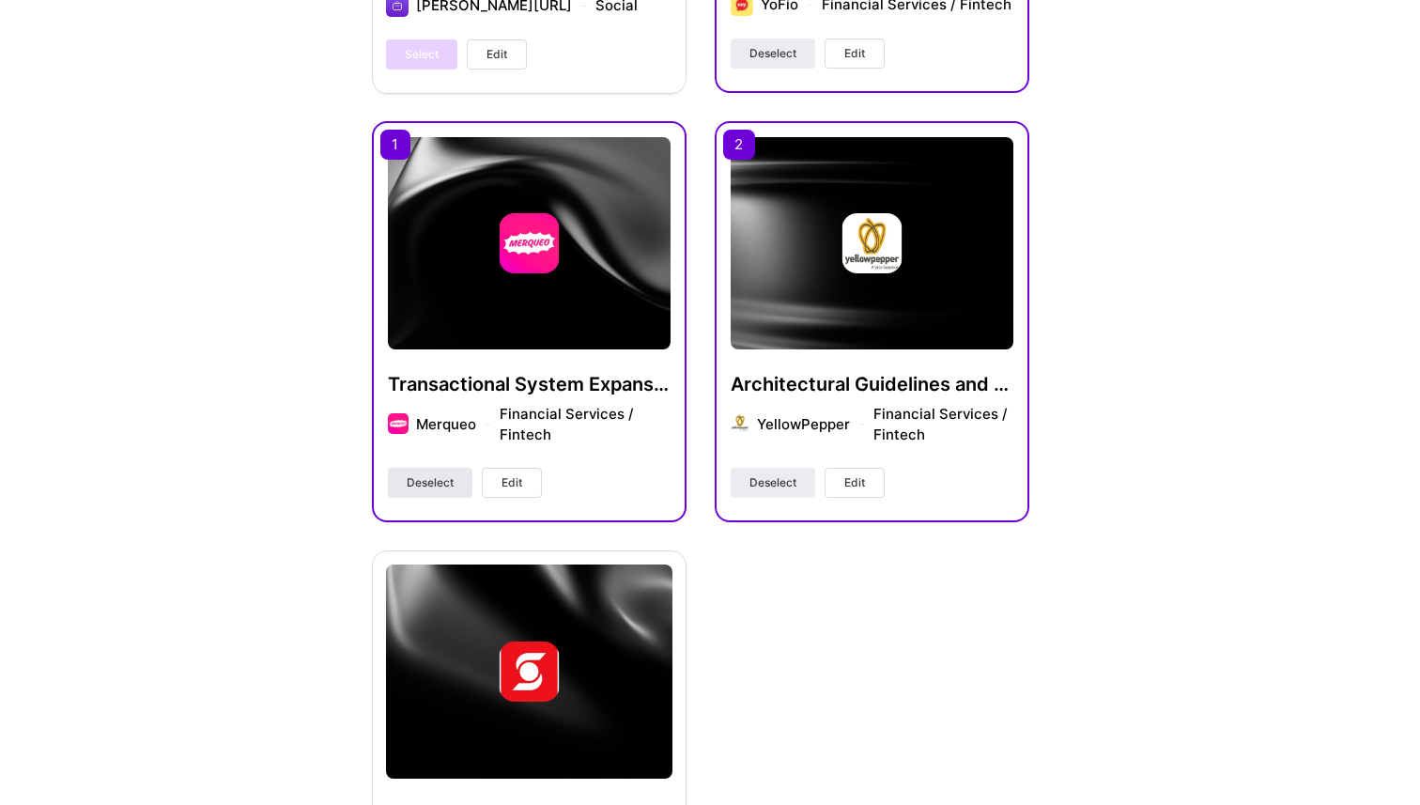
click at [444, 484] on span "Deselect" at bounding box center [430, 482] width 47 height 17
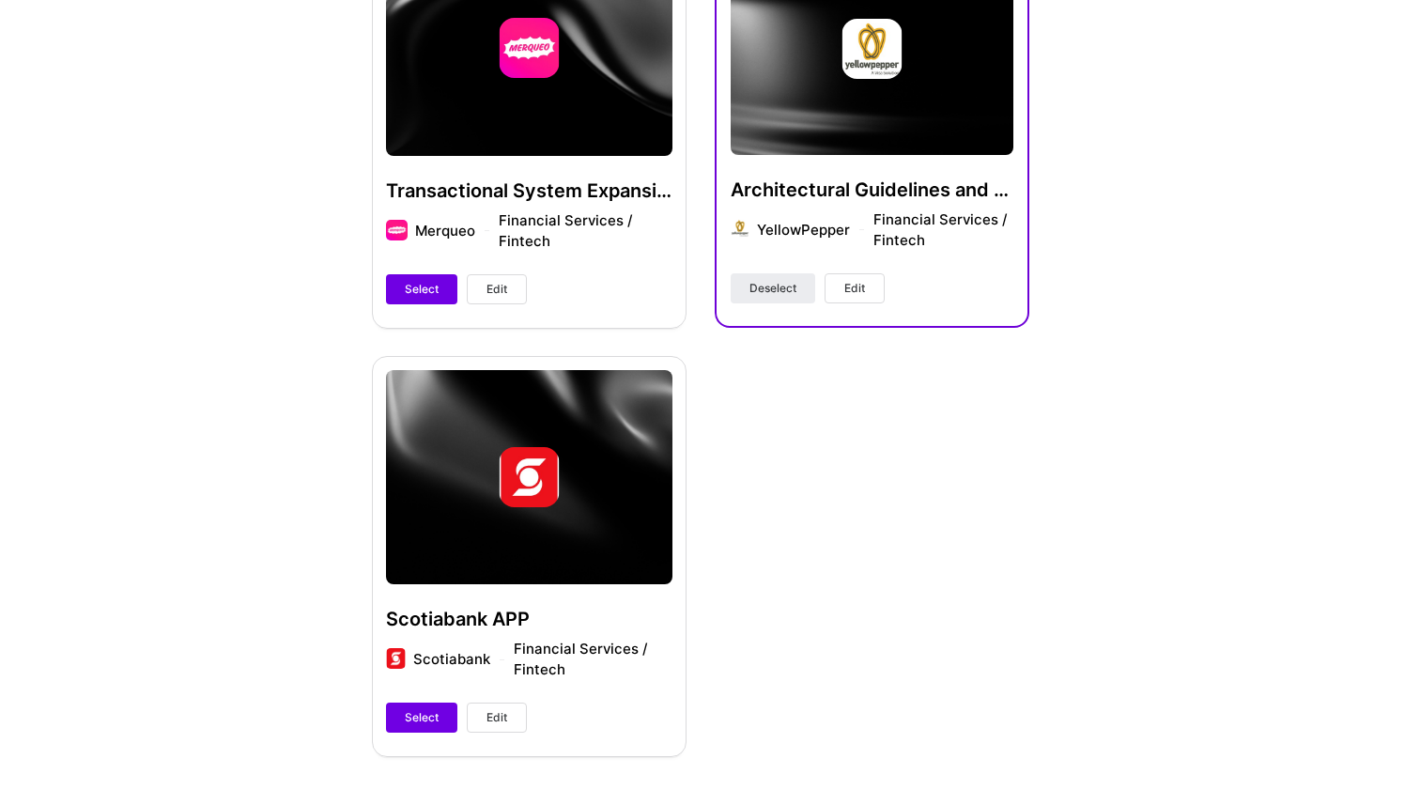
scroll to position [1067, 0]
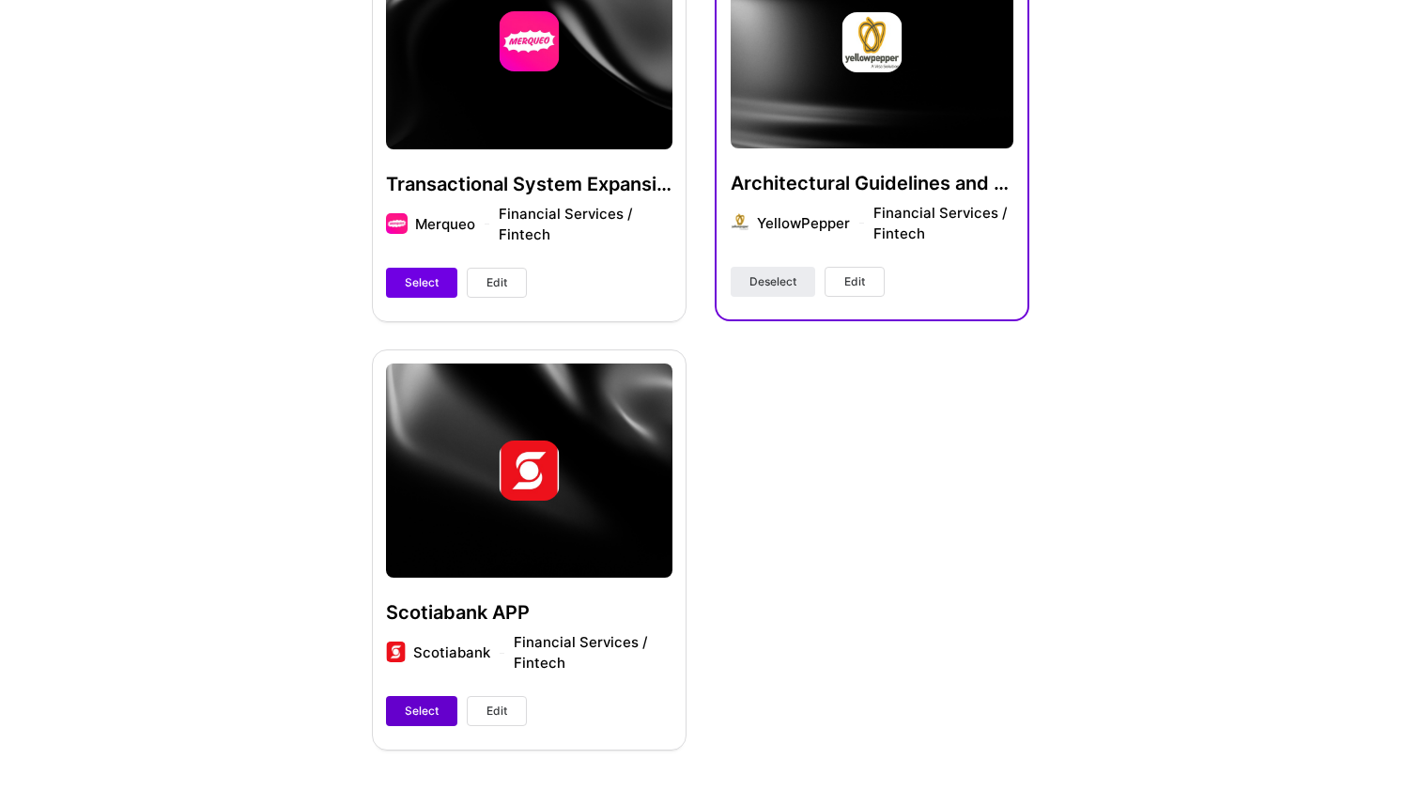
click at [436, 703] on span "Select" at bounding box center [422, 711] width 34 height 17
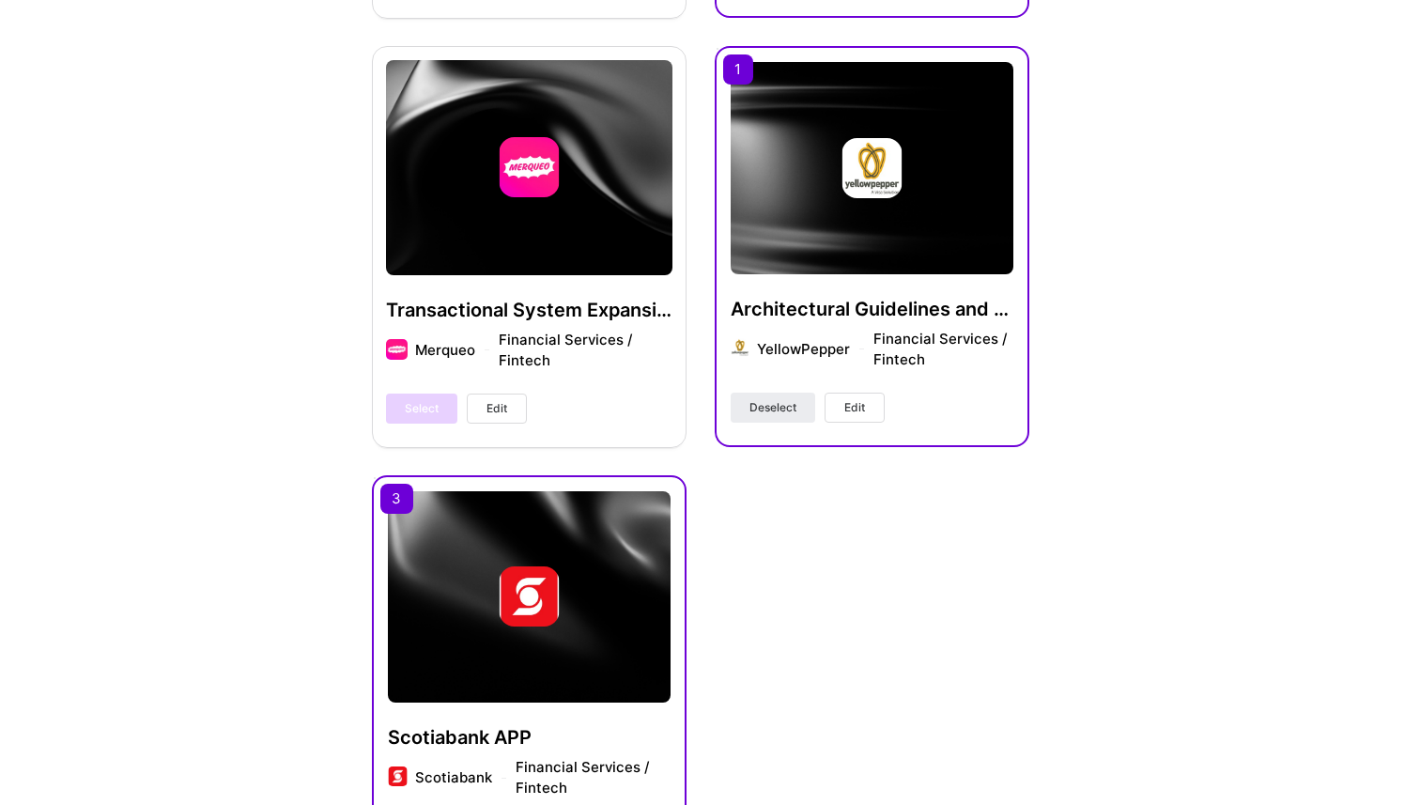
scroll to position [1119, 0]
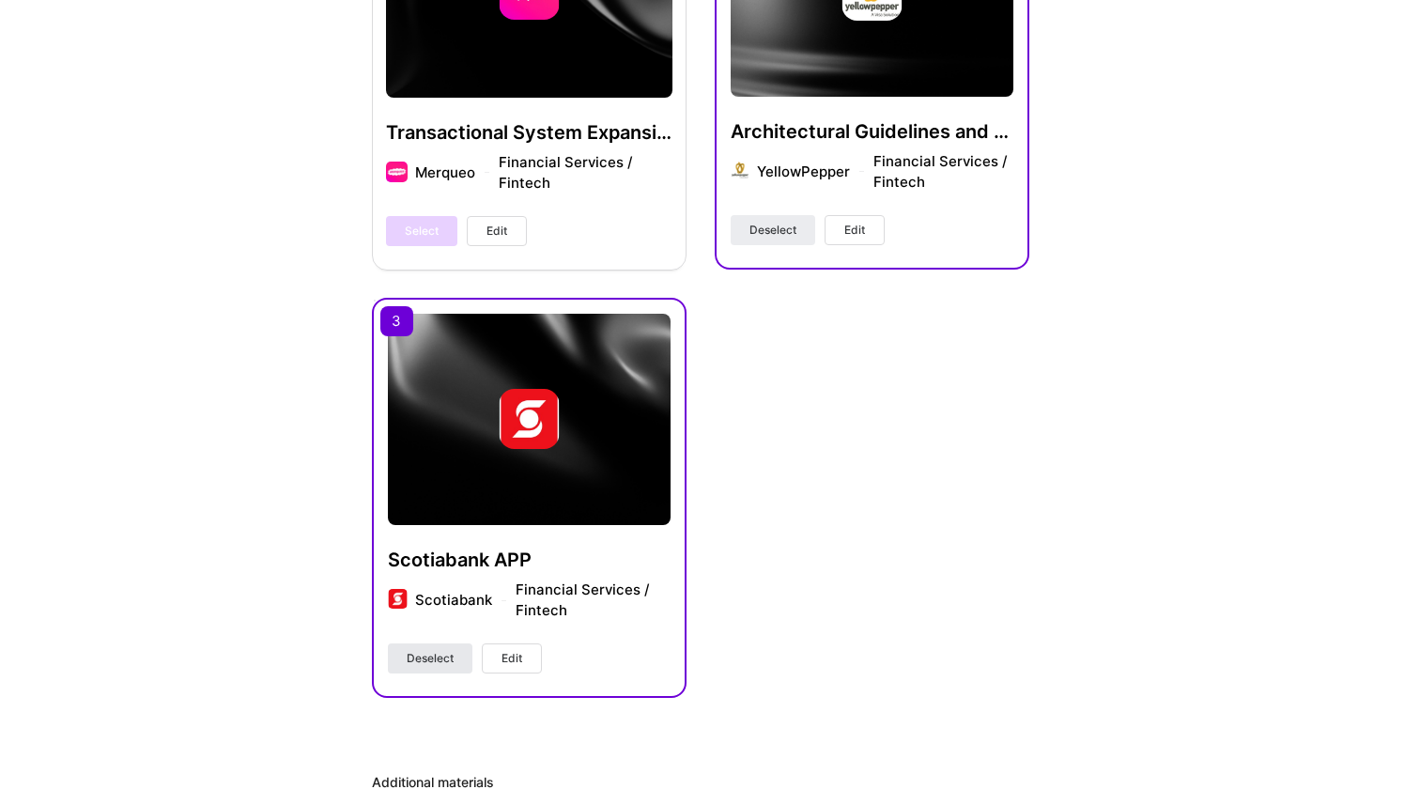
click at [456, 655] on button "Deselect" at bounding box center [430, 658] width 85 height 30
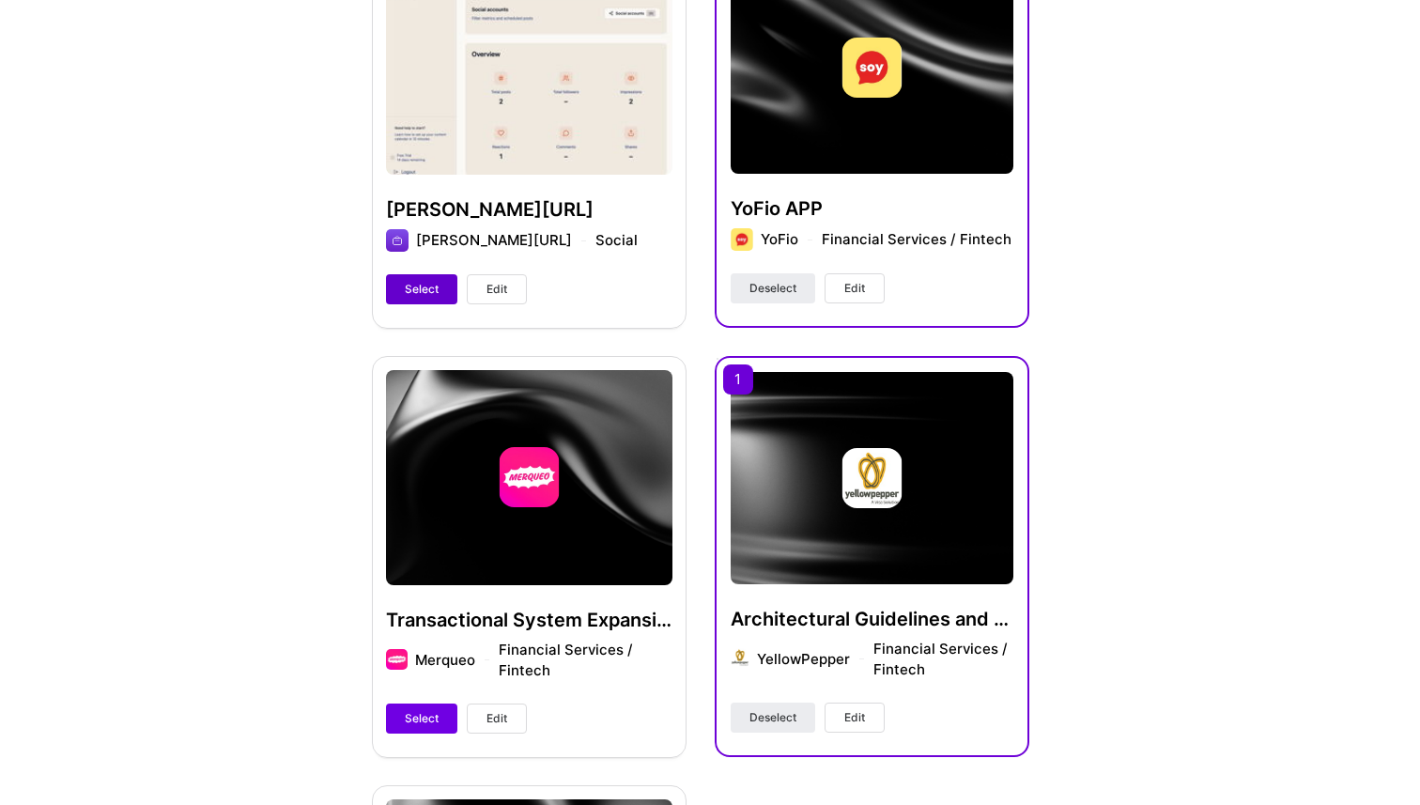
click at [426, 288] on span "Select" at bounding box center [422, 289] width 34 height 17
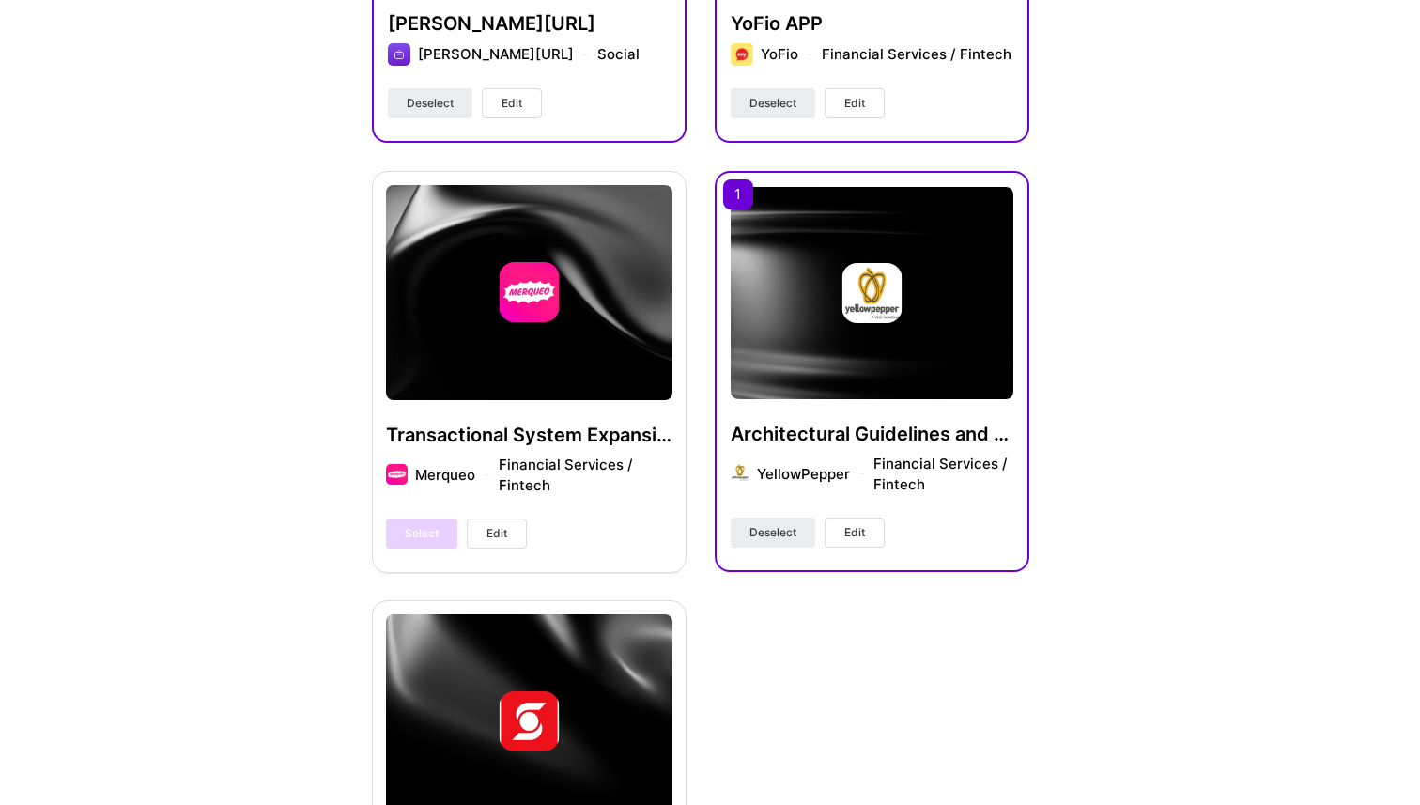
scroll to position [717, 0]
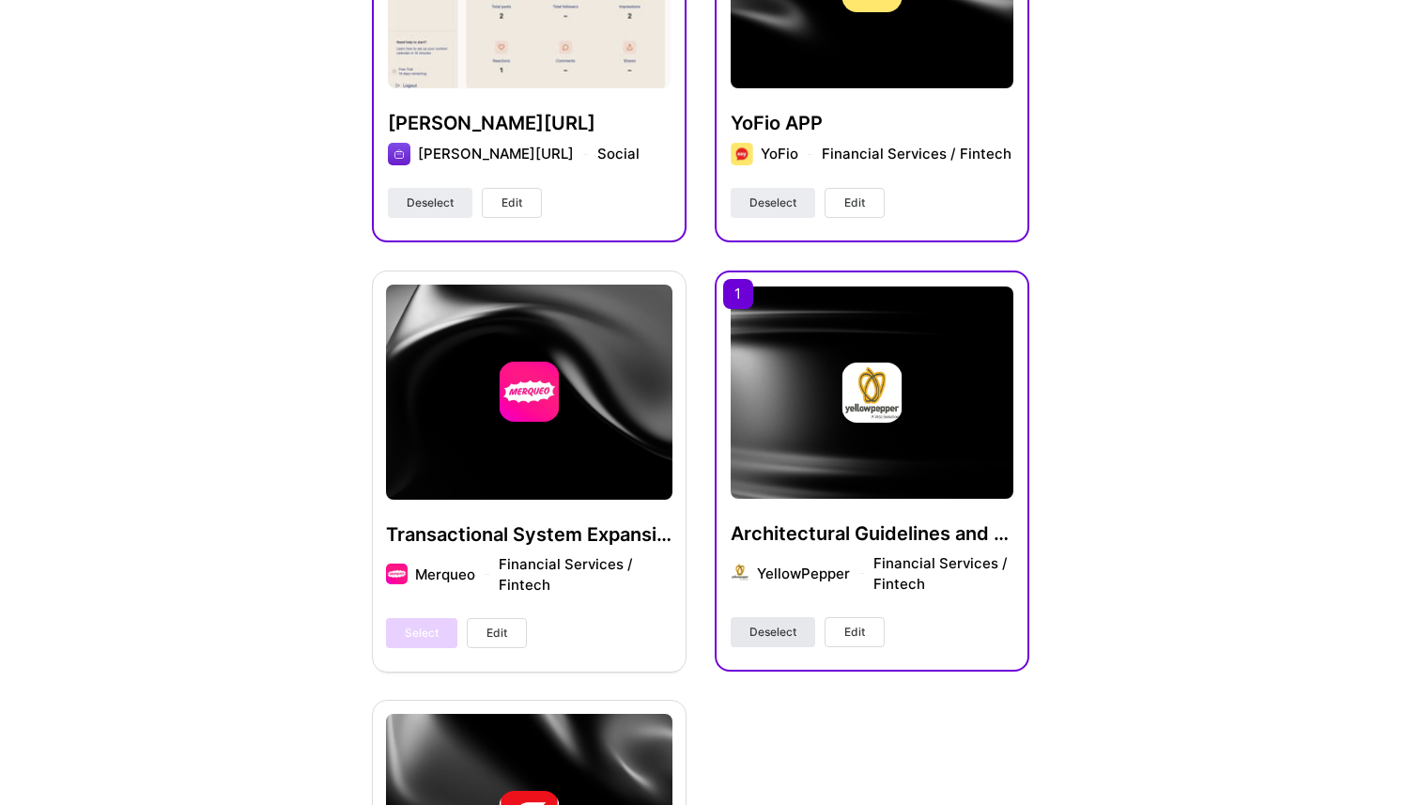
click at [764, 624] on span "Deselect" at bounding box center [773, 632] width 47 height 17
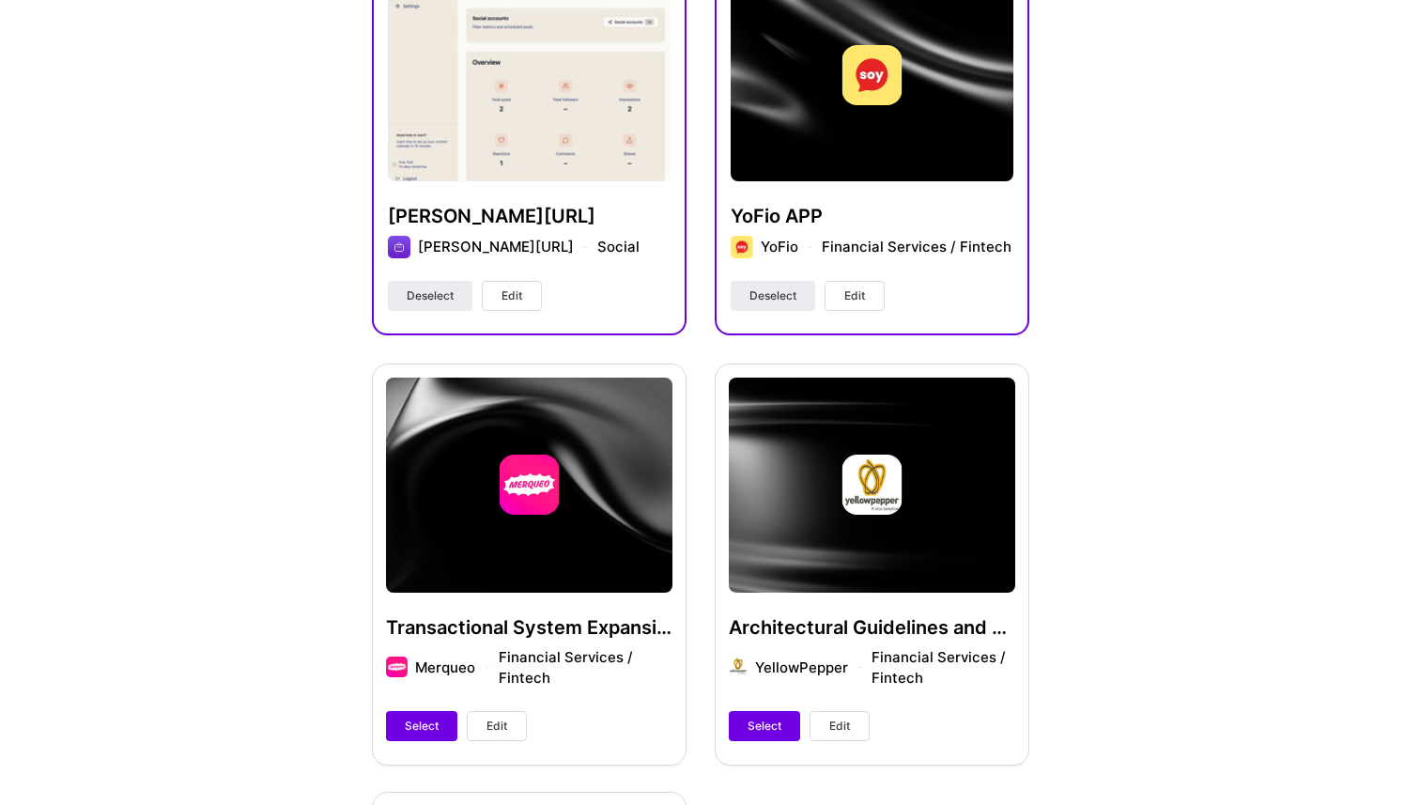
scroll to position [655, 0]
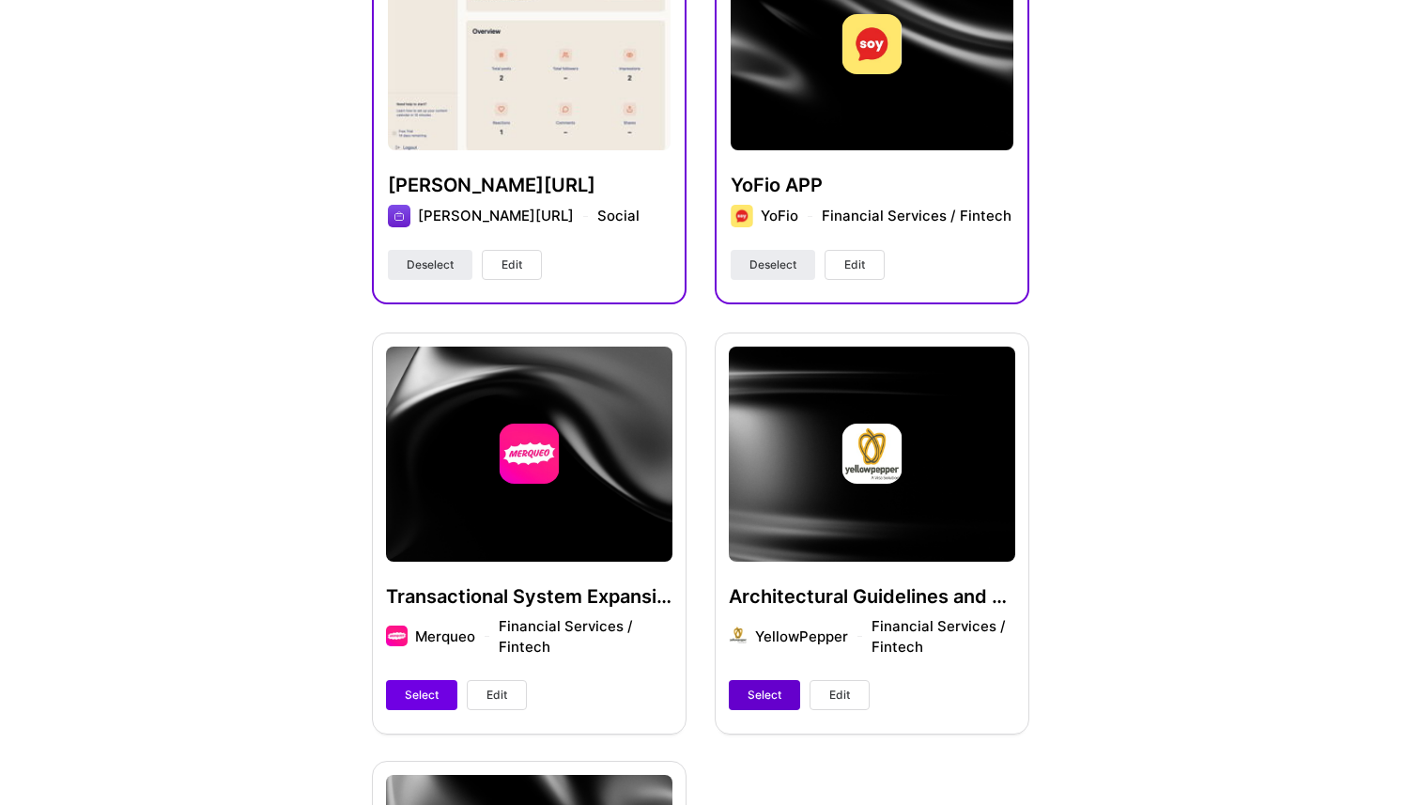
click at [759, 685] on button "Select" at bounding box center [764, 695] width 71 height 30
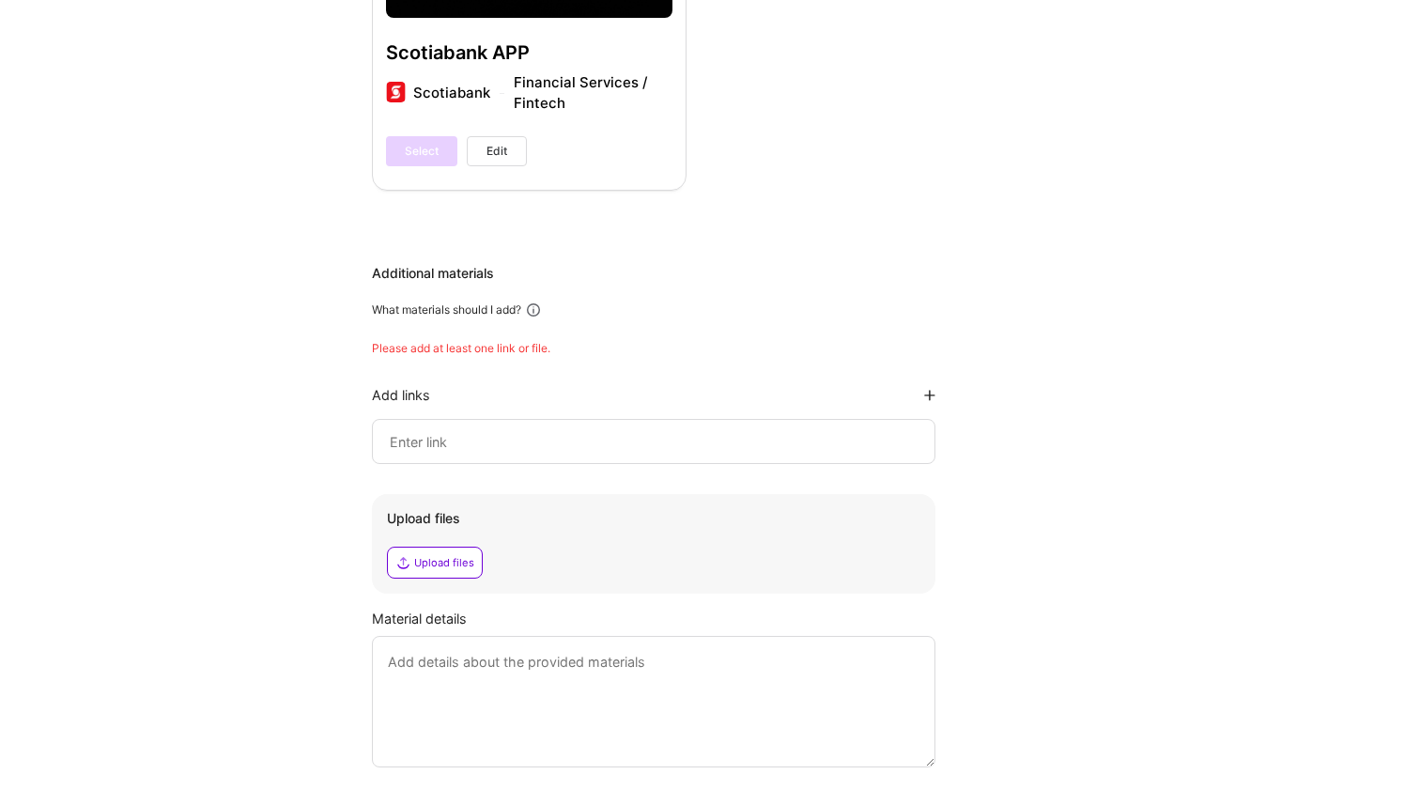
scroll to position [1625, 0]
click at [423, 449] on input at bounding box center [654, 443] width 532 height 23
paste input "https://play.google.com/store/apps/details?id=com.soy.mobile_new_shopkeeper_app…"
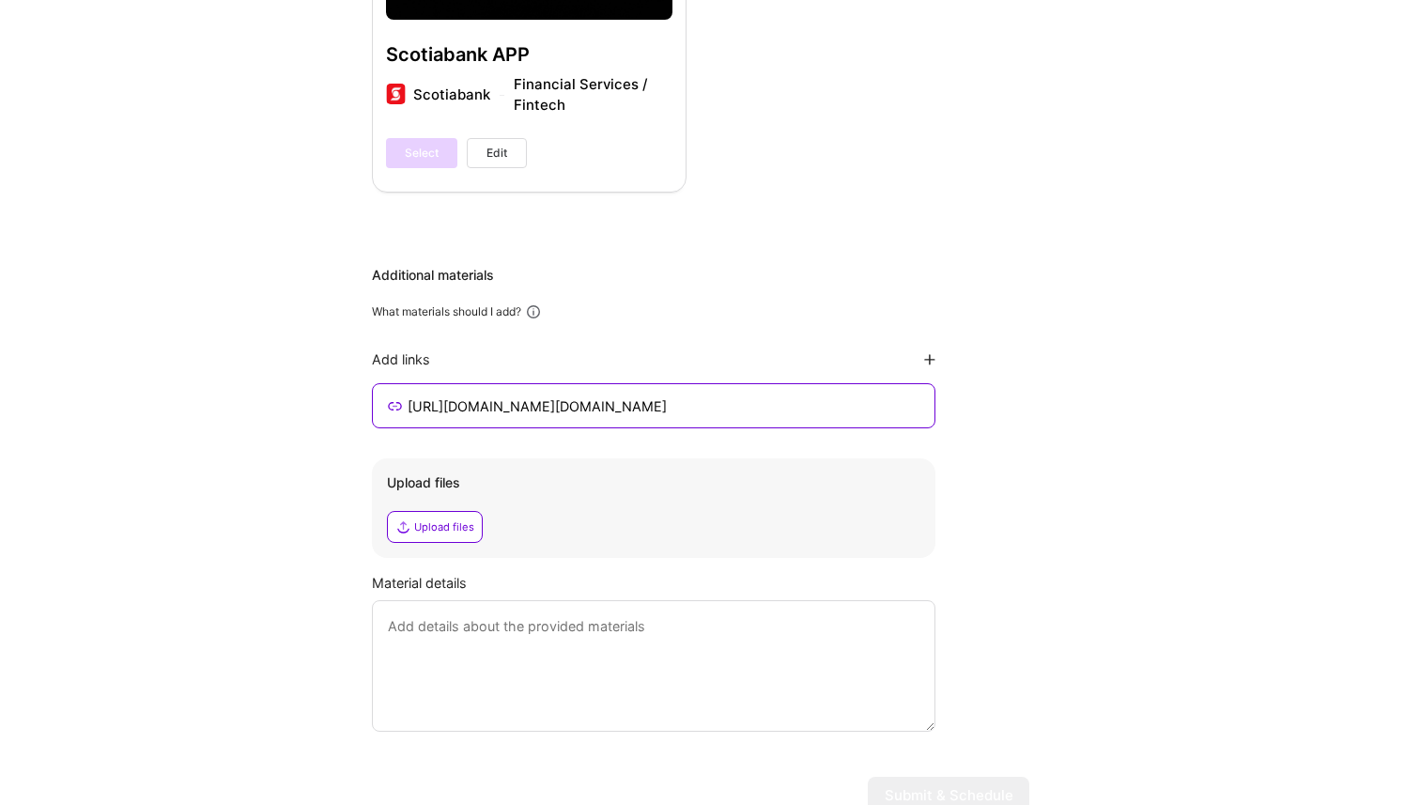
scroll to position [0, 144]
type input "https://play.google.com/store/apps/details?id=com.soy.mobile_new_shopkeeper_app…"
click at [988, 478] on div "Additional materials What materials should I add? Add links https://play.google…" at bounding box center [700, 499] width 657 height 466
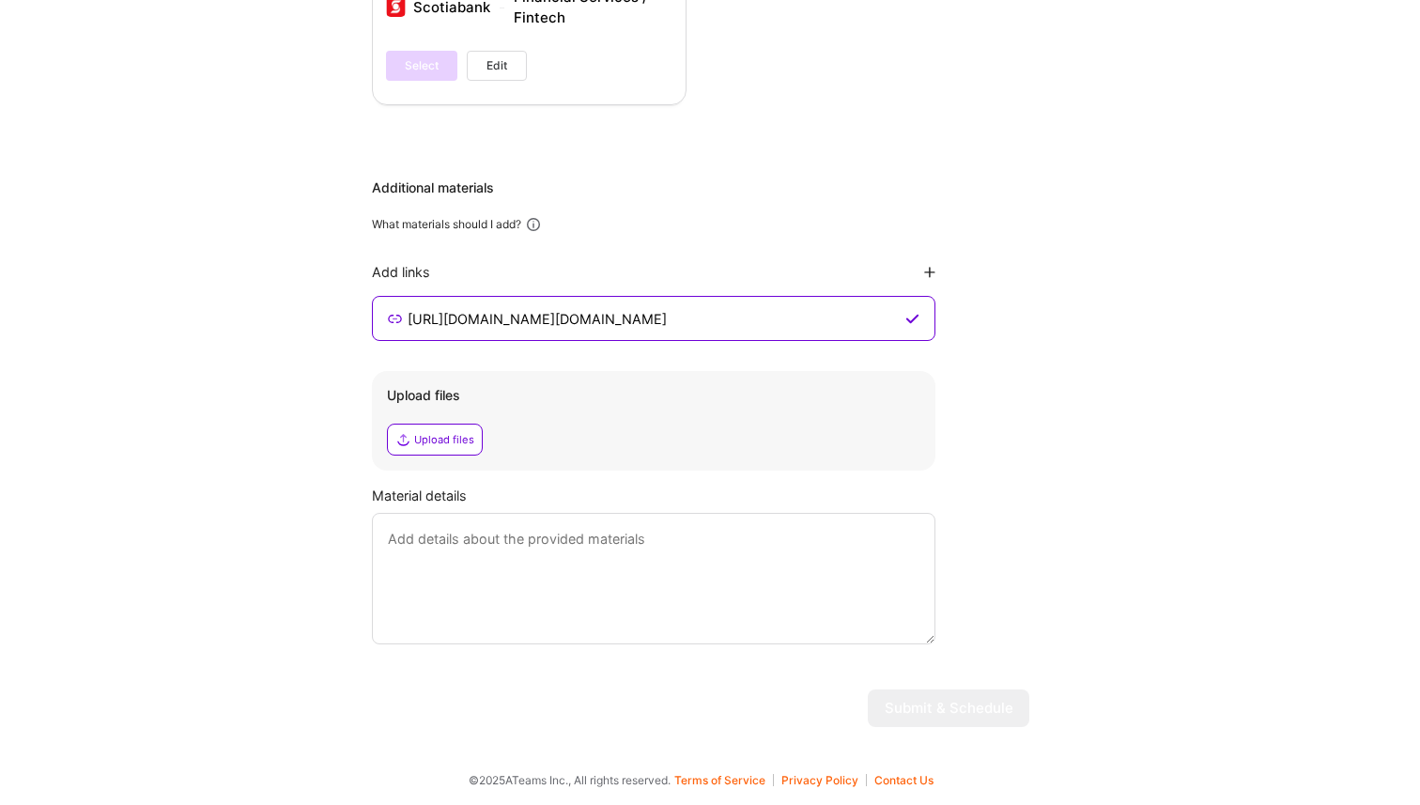
click at [723, 582] on textarea at bounding box center [654, 578] width 564 height 131
type textarea "aasfadsfdasfdsafdsafdafasfdafaf"
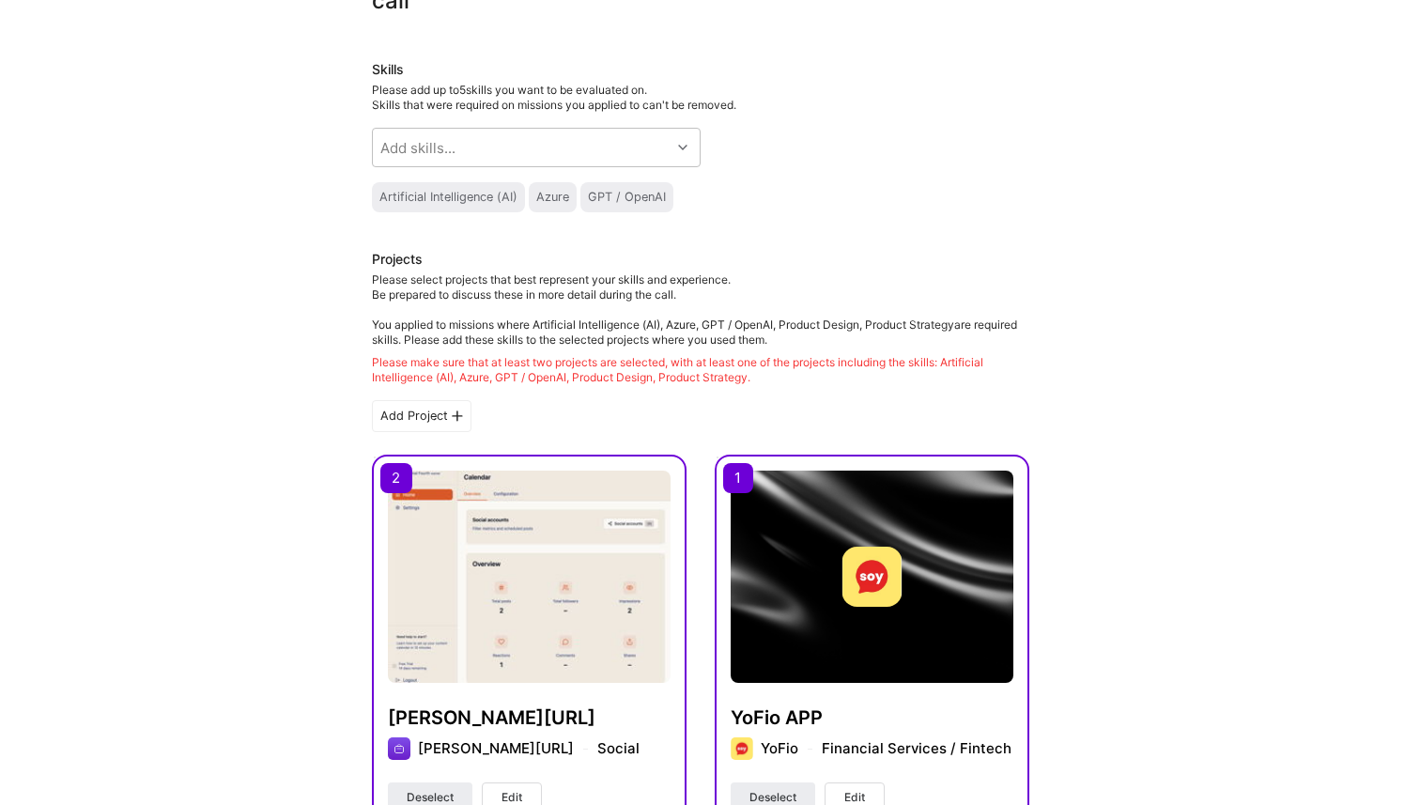
scroll to position [0, 0]
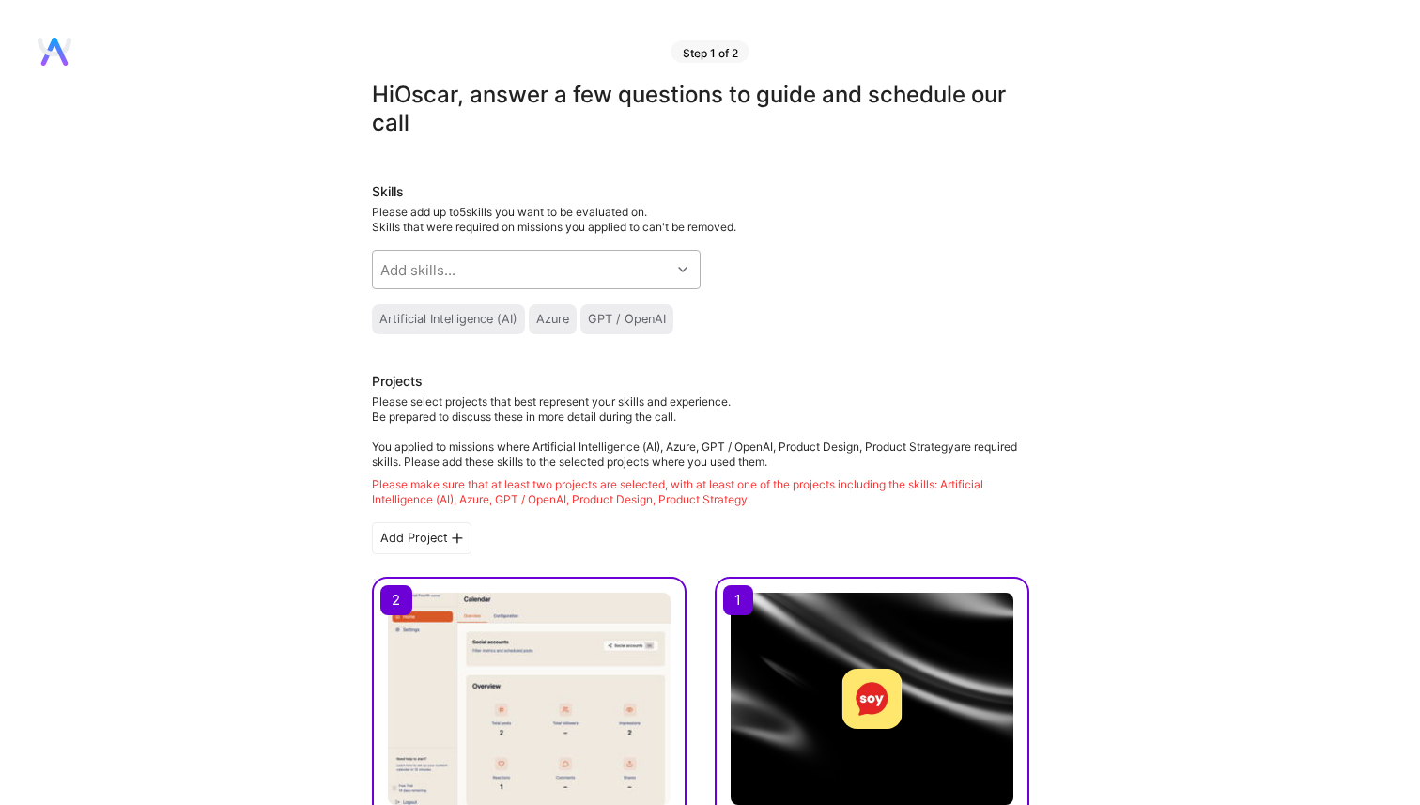
click at [677, 270] on div at bounding box center [685, 269] width 29 height 24
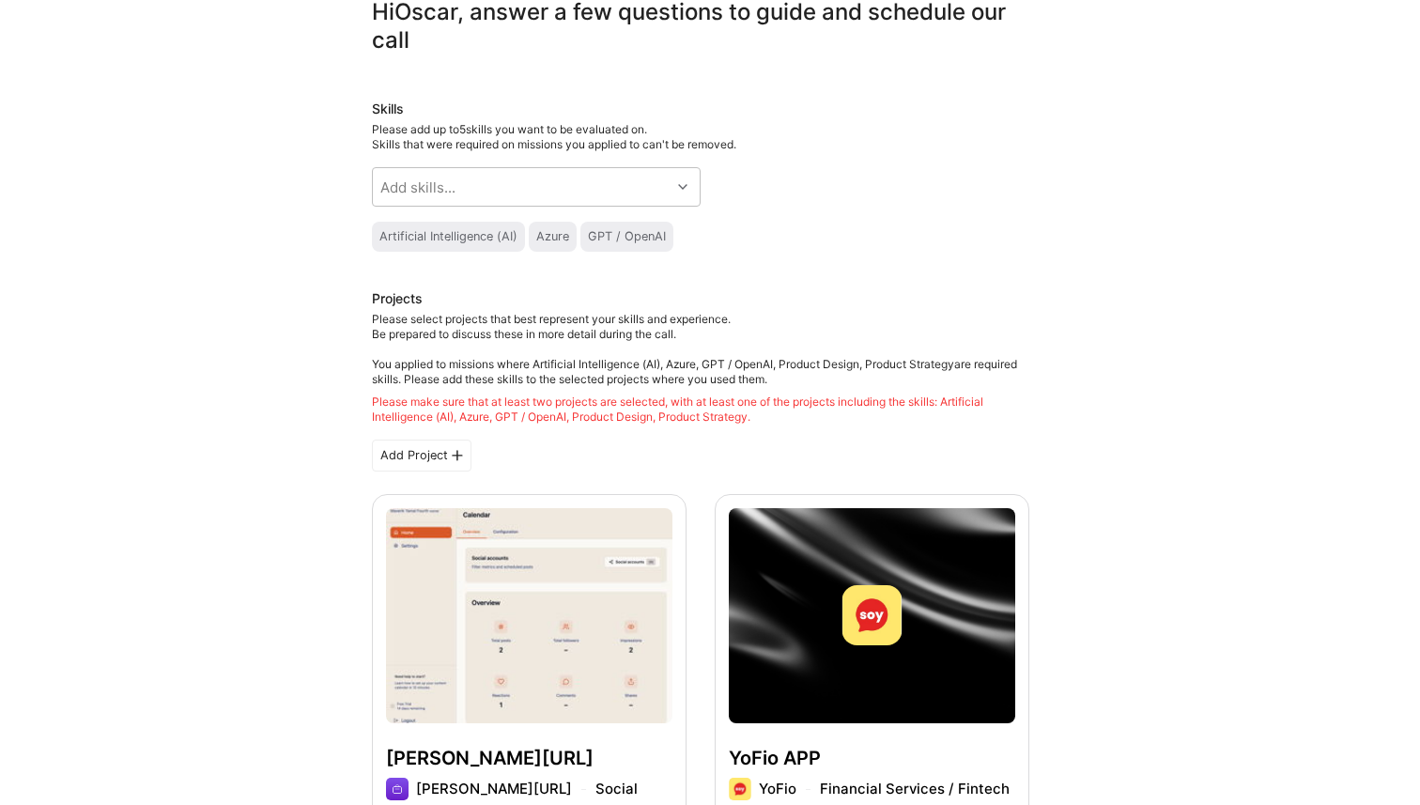
scroll to position [88, 0]
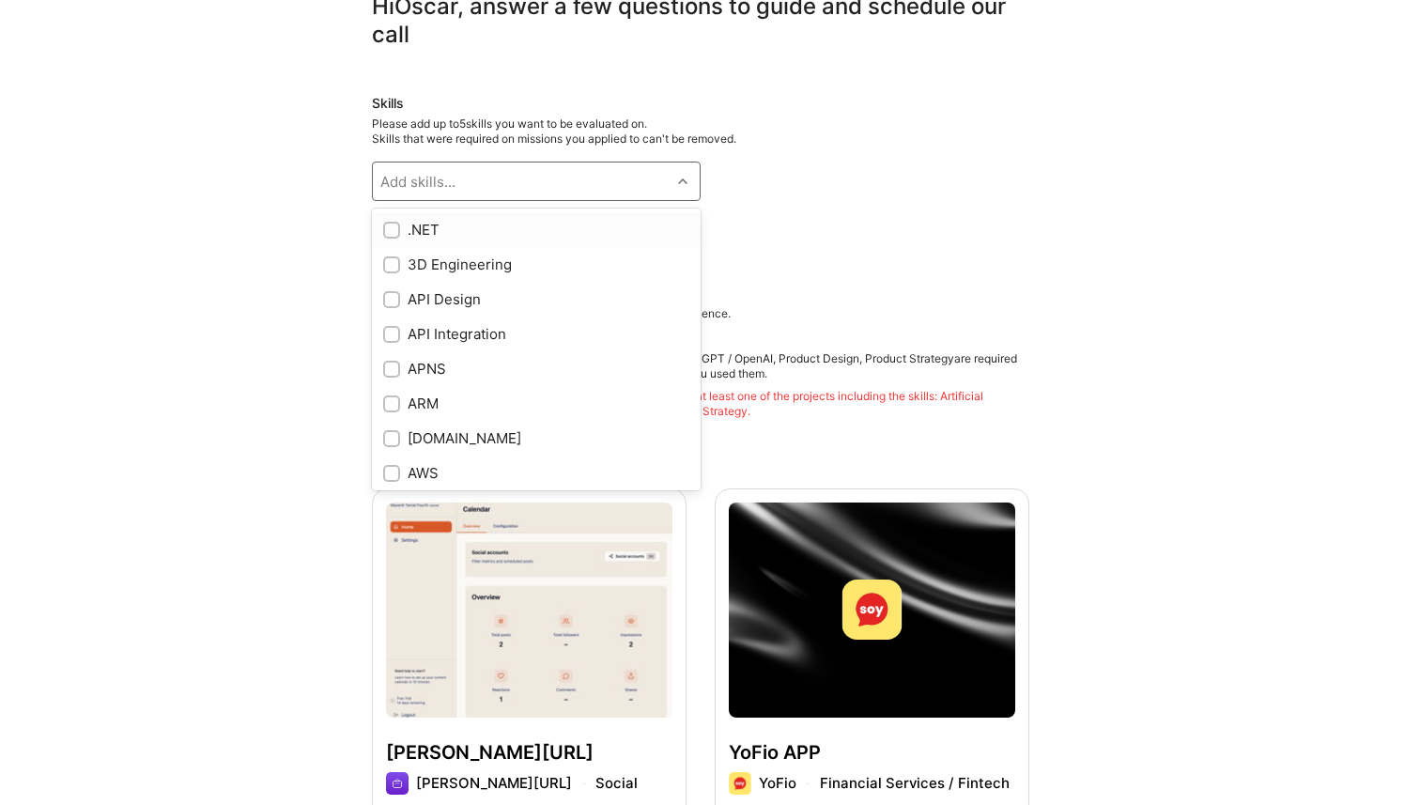
click at [641, 168] on div "Add skills..." at bounding box center [522, 181] width 298 height 38
type input "c"
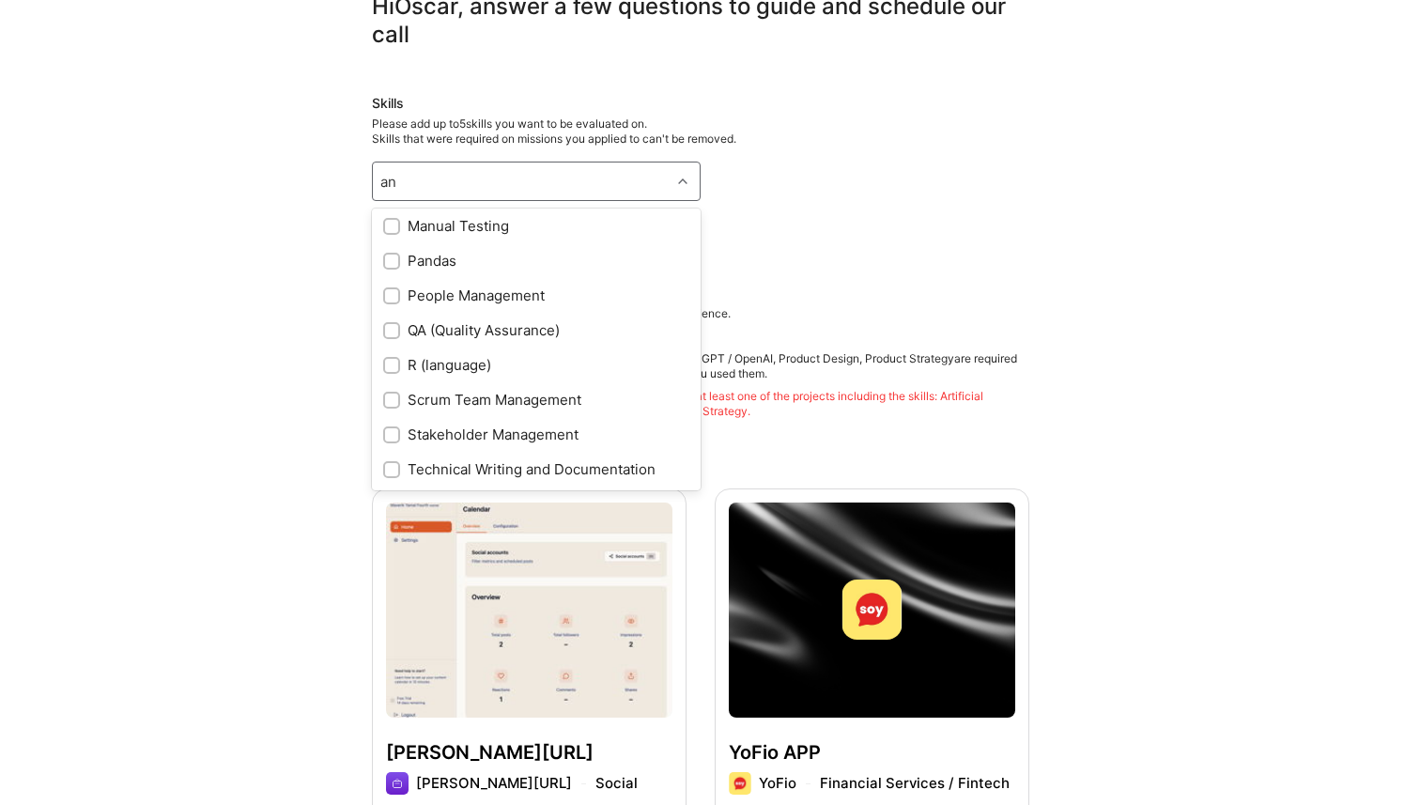
scroll to position [39, 0]
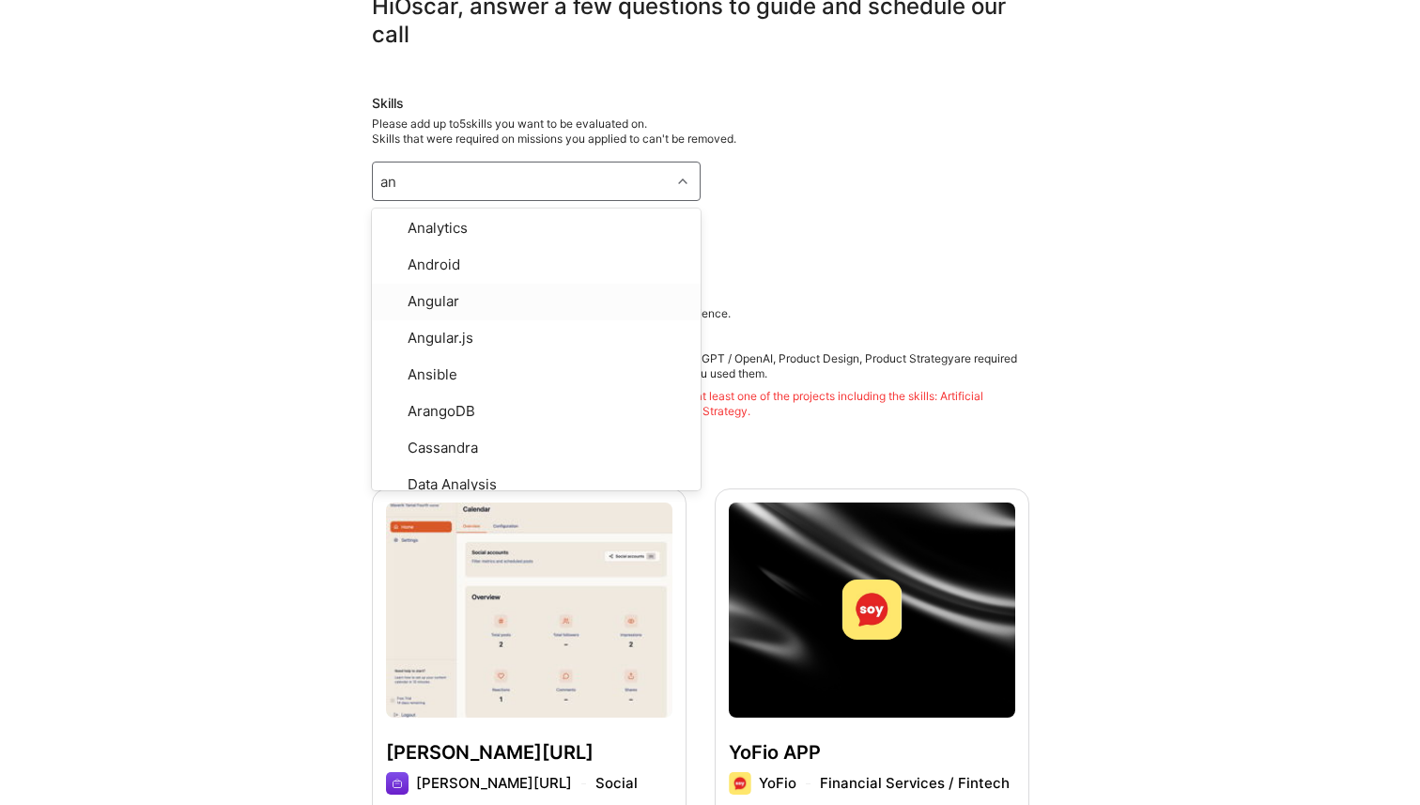
type input "ant"
click at [551, 178] on div "Add skills..." at bounding box center [522, 181] width 298 height 38
type input "ai"
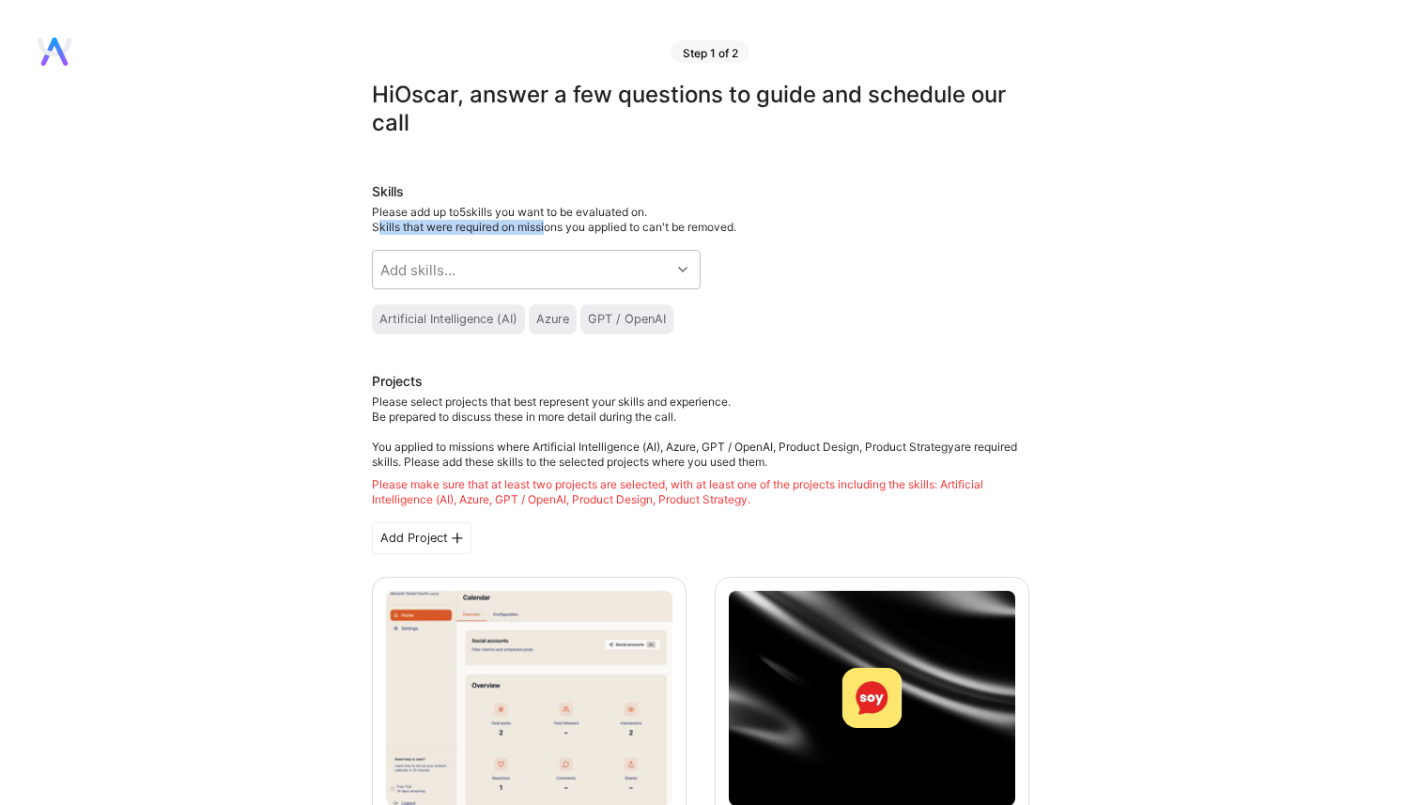
drag, startPoint x: 378, startPoint y: 224, endPoint x: 546, endPoint y: 224, distance: 168.1
click at [546, 224] on span "Skills that were required on missions you applied to can't be removed." at bounding box center [554, 227] width 364 height 14
click at [602, 231] on span "Skills that were required on missions you applied to can't be removed." at bounding box center [554, 227] width 364 height 14
drag, startPoint x: 742, startPoint y: 231, endPoint x: 376, endPoint y: 226, distance: 366.3
click at [376, 226] on span "Skills that were required on missions you applied to can't be removed." at bounding box center [554, 227] width 364 height 14
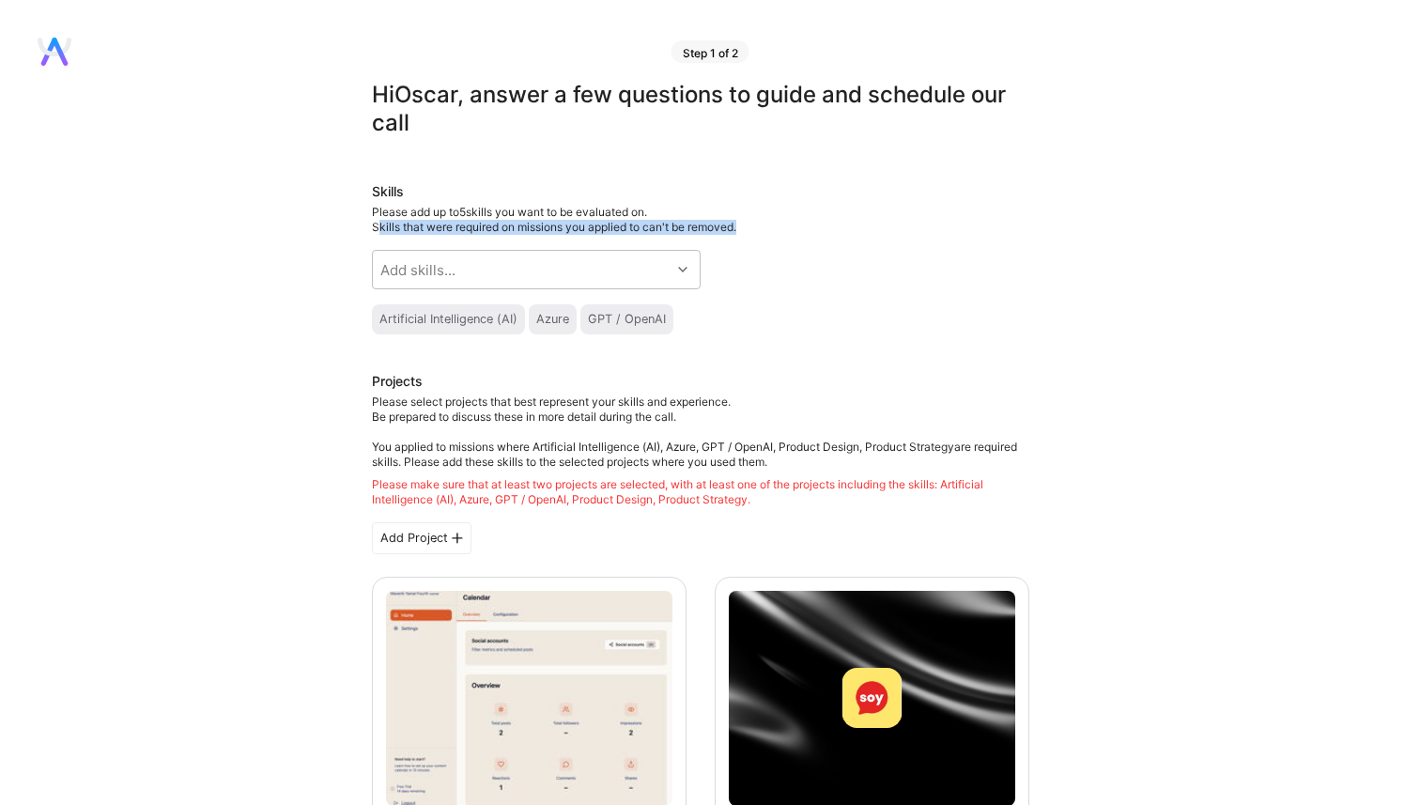
click at [571, 235] on div "Skills Please add up to 5 skills you want to be evaluated on. Skills that were …" at bounding box center [700, 258] width 657 height 152
click at [766, 280] on div "Skills Please add up to 5 skills you want to be evaluated on. Skills that were …" at bounding box center [700, 258] width 657 height 152
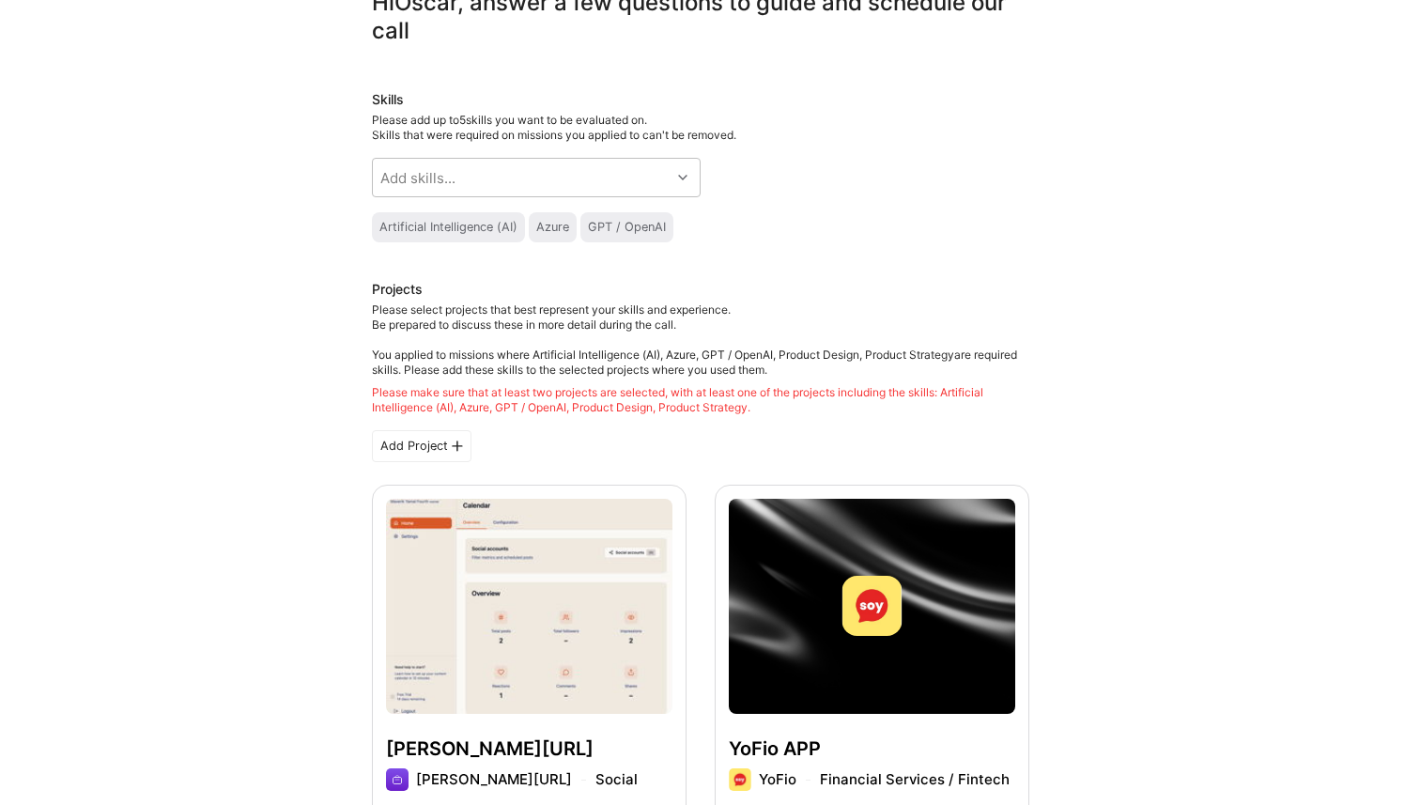
scroll to position [94, 0]
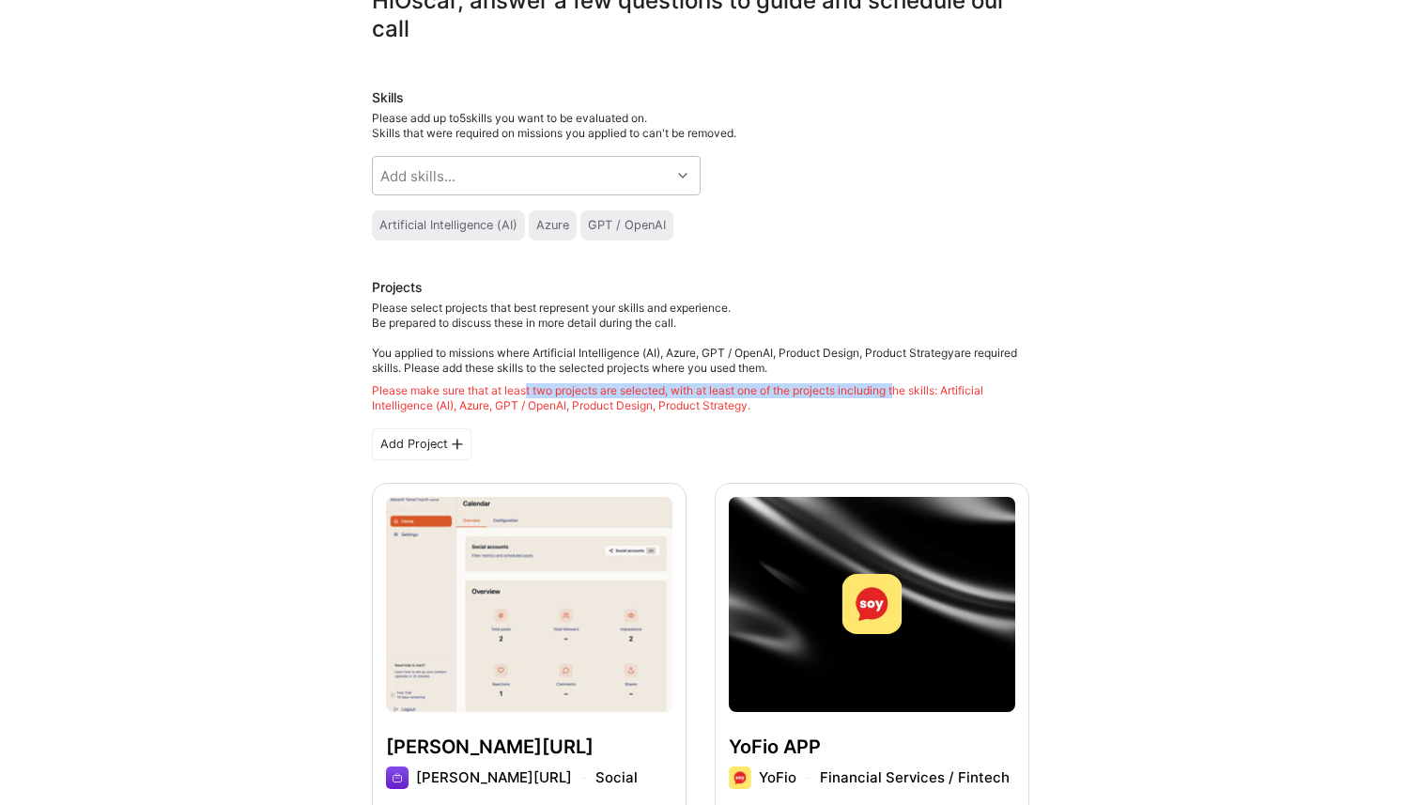
drag, startPoint x: 528, startPoint y: 387, endPoint x: 913, endPoint y: 392, distance: 385.1
click at [911, 392] on div "Please make sure that at least two projects are selected, with at least one of …" at bounding box center [700, 398] width 657 height 30
click at [937, 392] on div "Please make sure that at least two projects are selected, with at least one of …" at bounding box center [700, 398] width 657 height 30
